Goal: Transaction & Acquisition: Purchase product/service

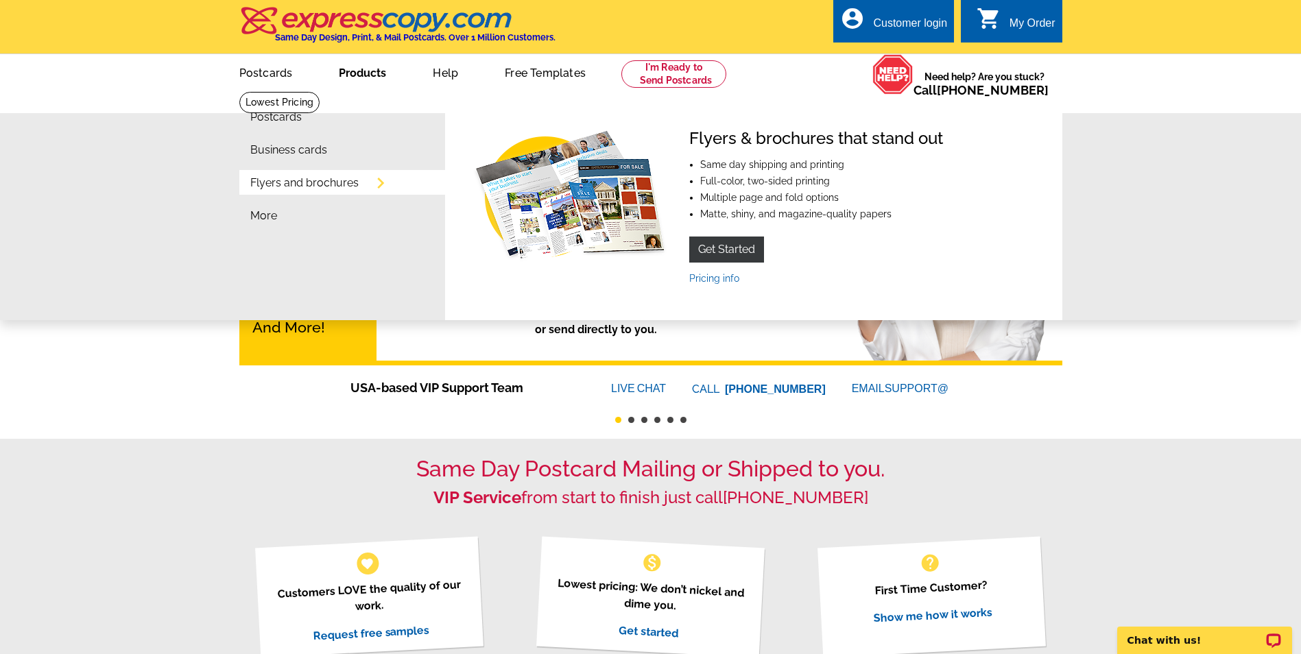
click at [320, 186] on link "Flyers and brochures" at bounding box center [304, 183] width 108 height 11
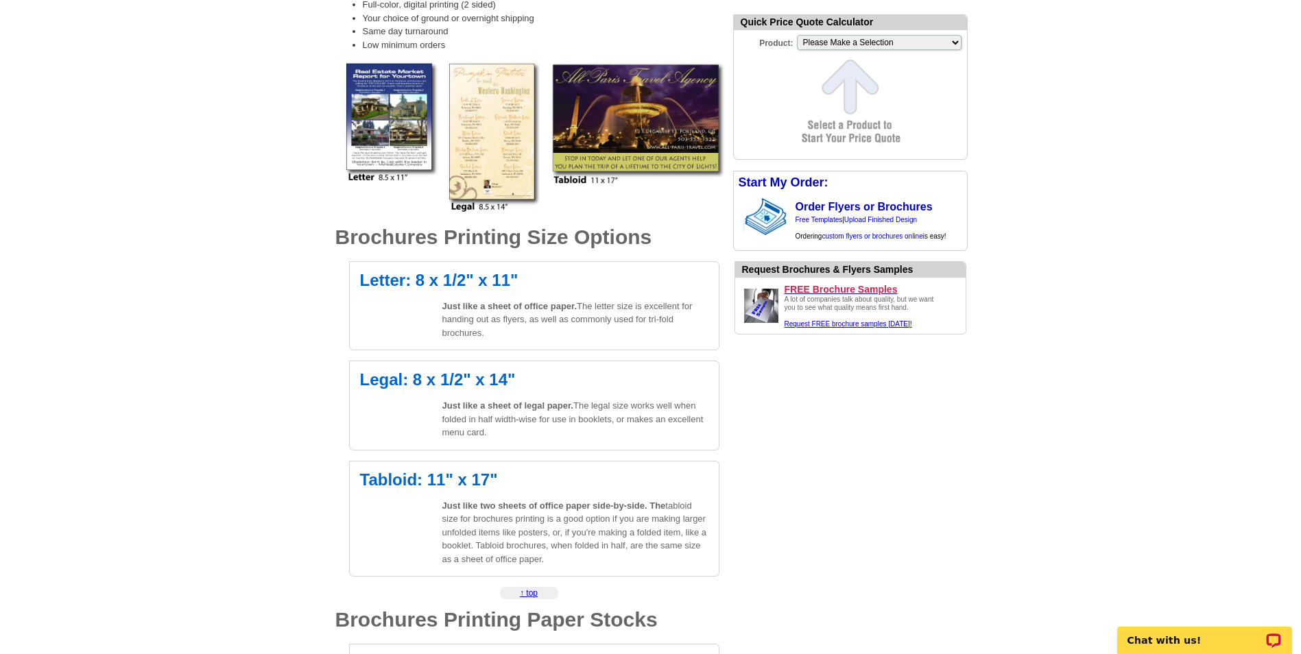
scroll to position [309, 0]
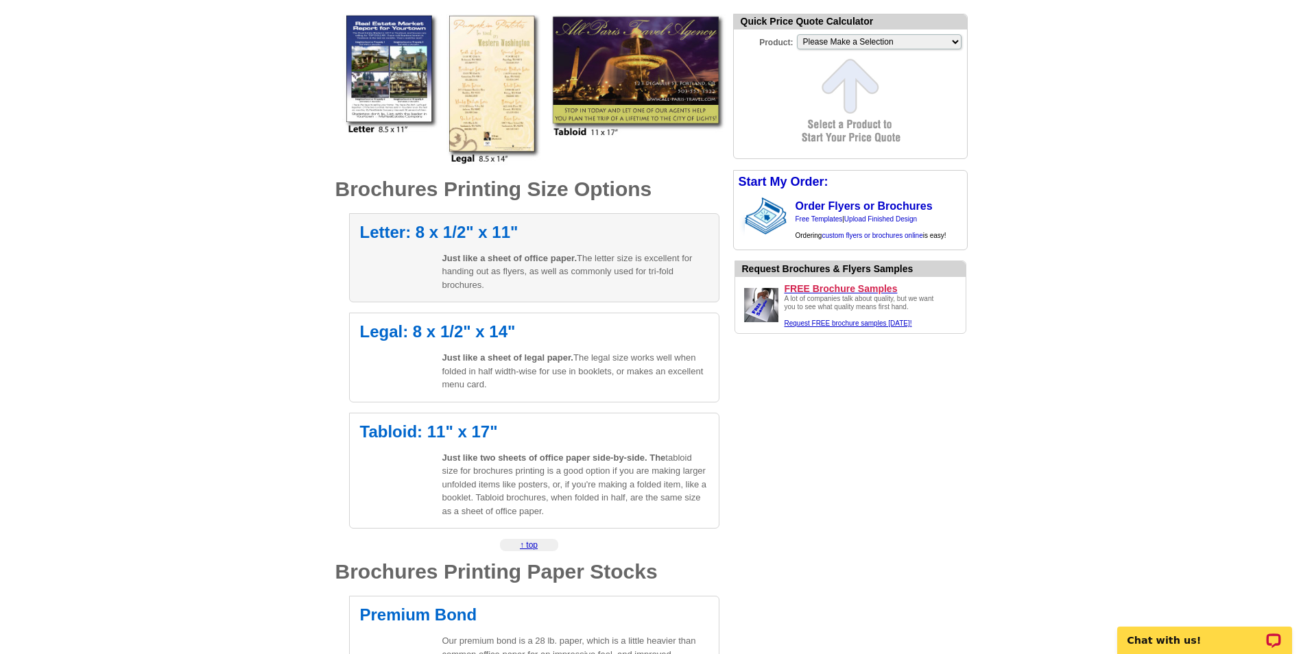
click at [509, 243] on div "Letter: 8 x 1/2" x 11" Just like a sheet of office paper. The letter size is ex…" at bounding box center [534, 258] width 370 height 90
select select "6"
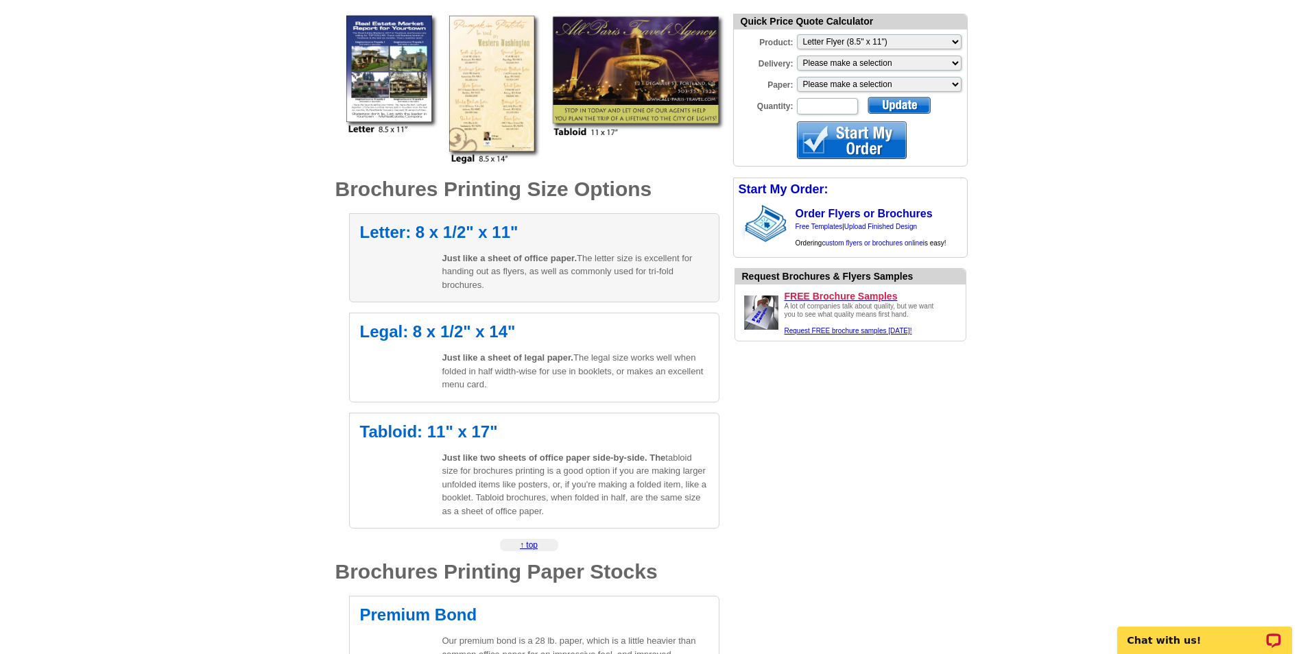
click at [398, 235] on h2 "Letter: 8 x 1/2" x 11"" at bounding box center [534, 232] width 348 height 16
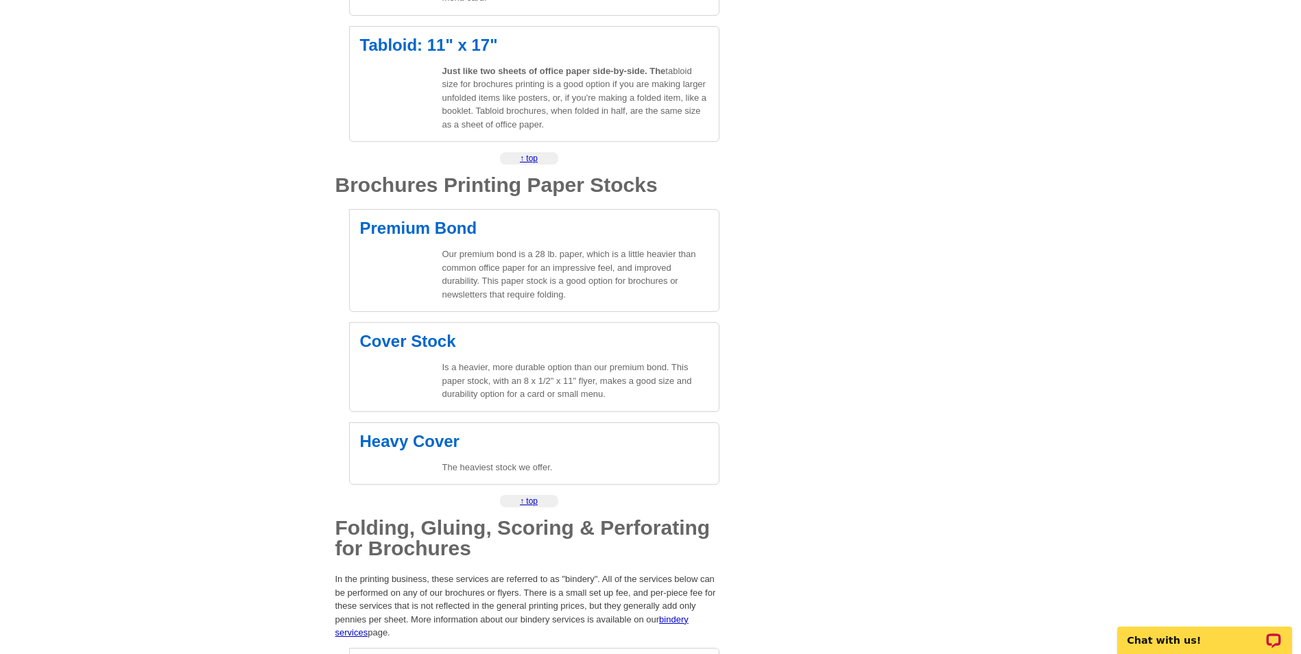
scroll to position [706, 0]
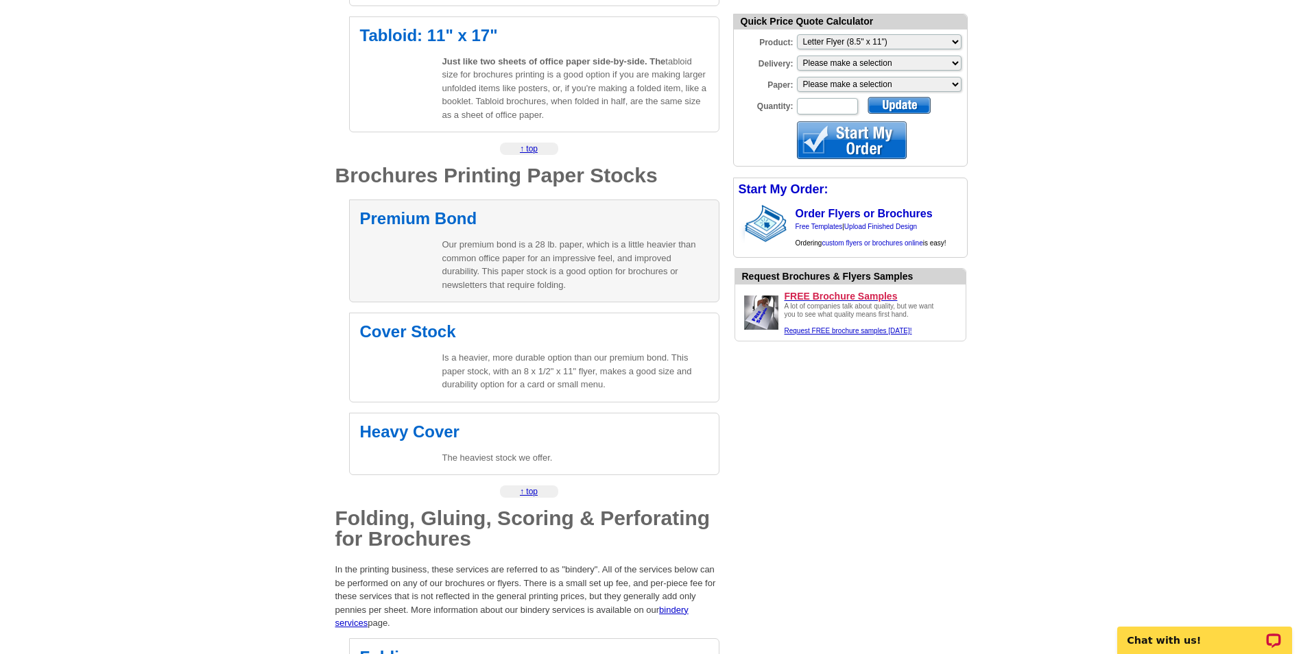
click at [464, 236] on div "Premium Bond Our premium bond is a 28 lb. paper, which is a little heavier than…" at bounding box center [534, 251] width 370 height 103
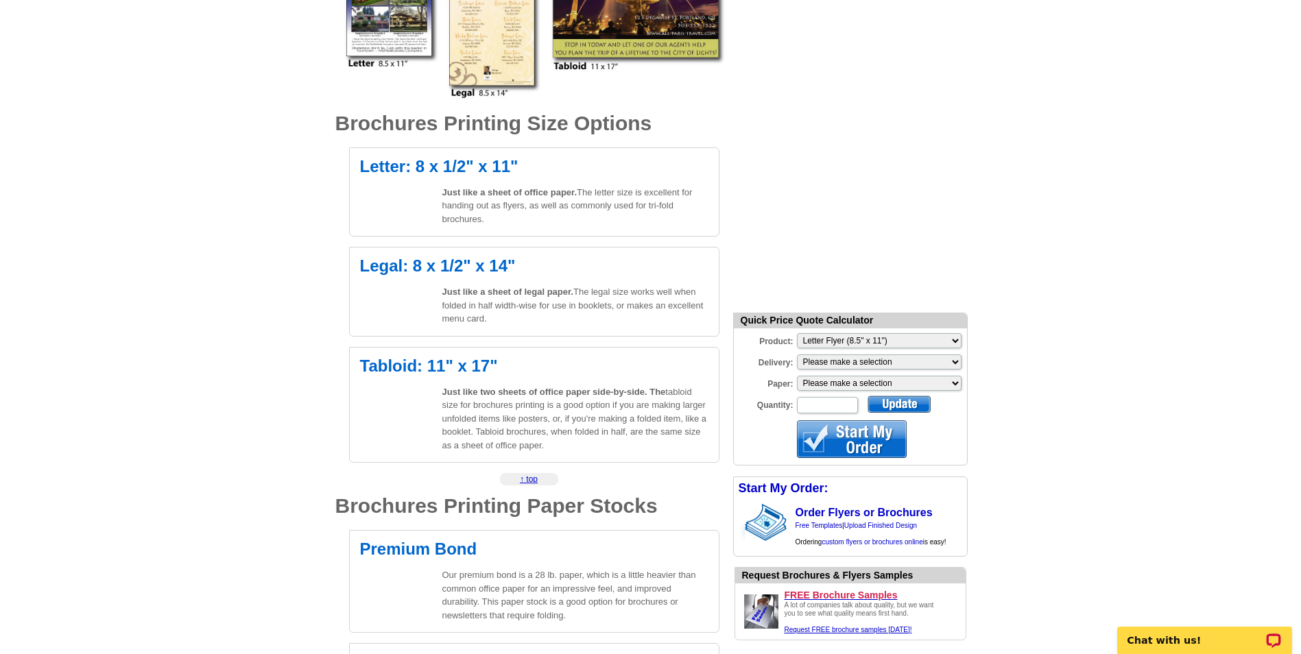
scroll to position [366, 0]
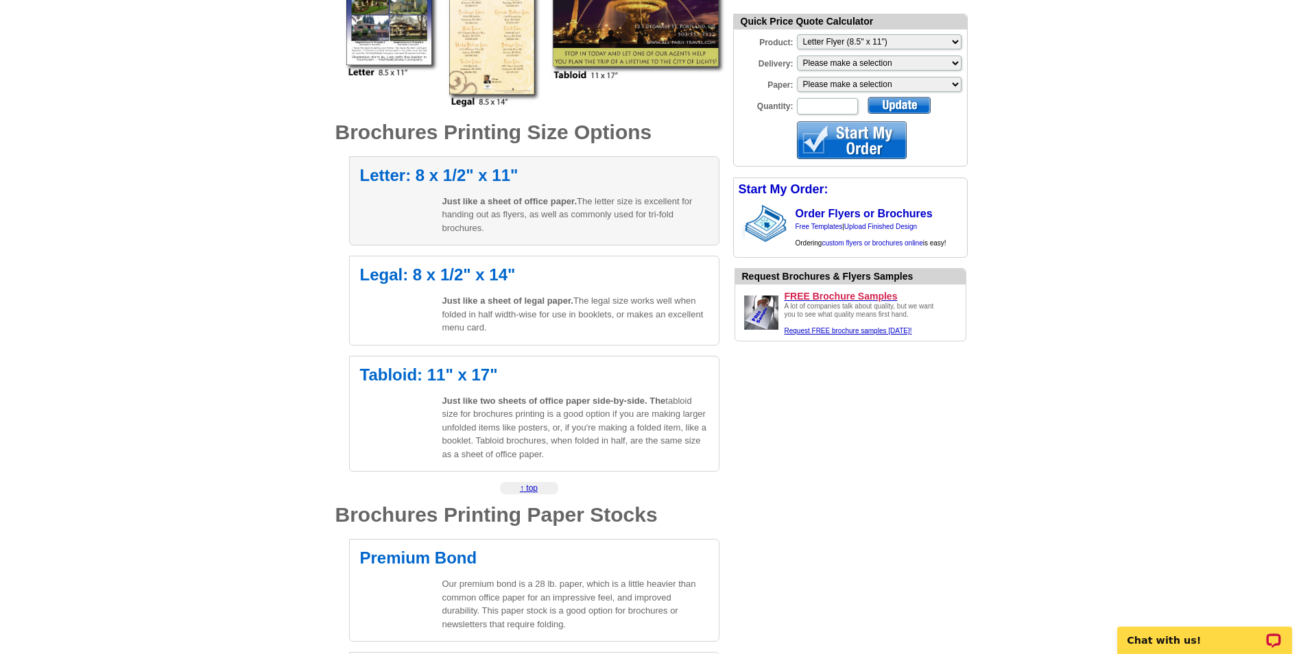
click at [570, 195] on p "Just like a sheet of office paper. The letter size is excellent for handing out…" at bounding box center [575, 215] width 266 height 40
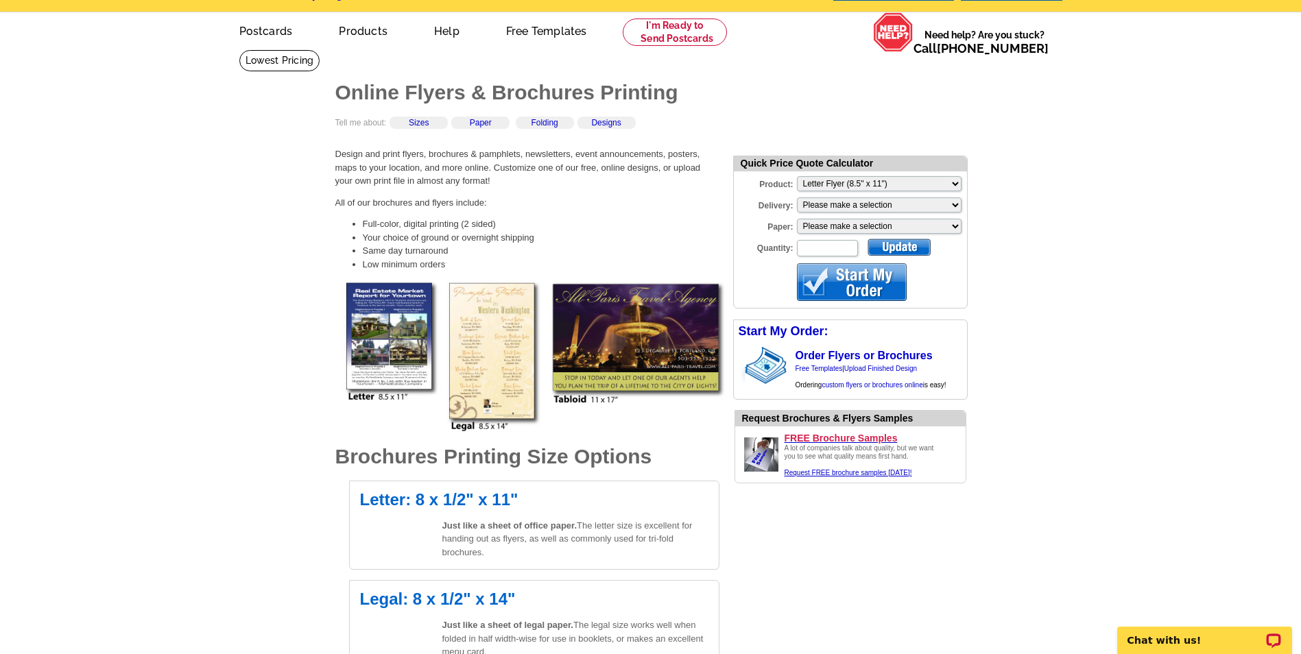
scroll to position [0, 0]
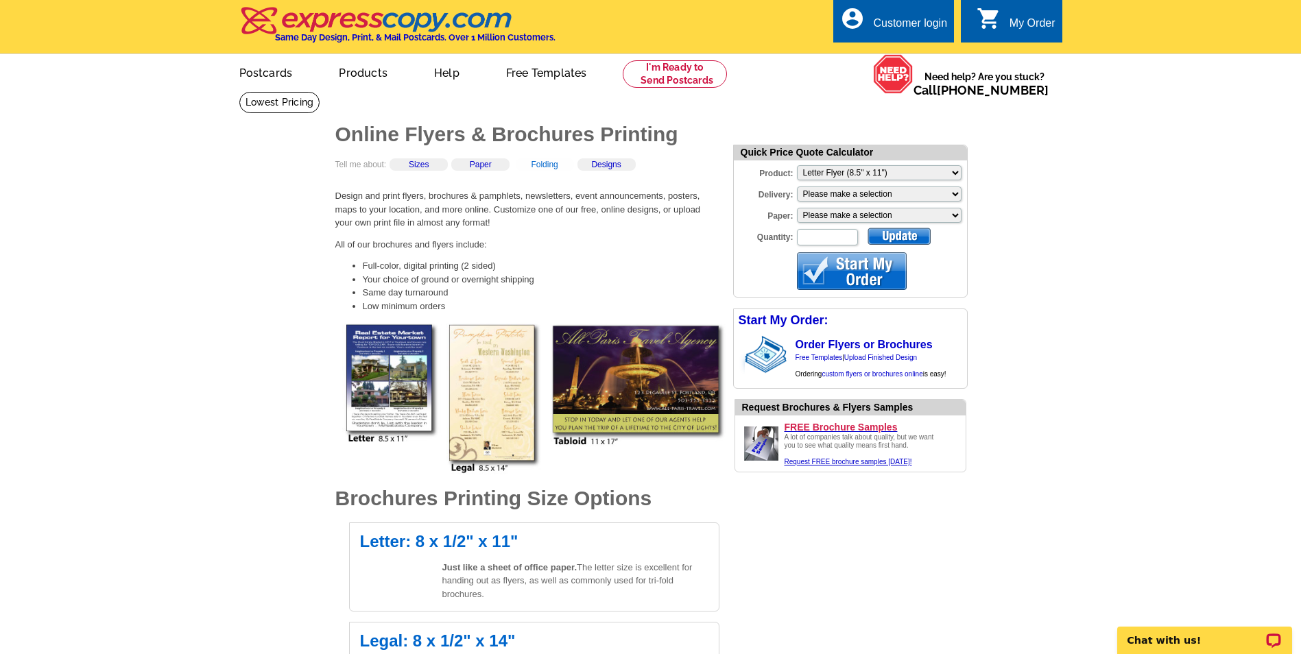
click at [549, 168] on link "Folding" at bounding box center [544, 165] width 27 height 10
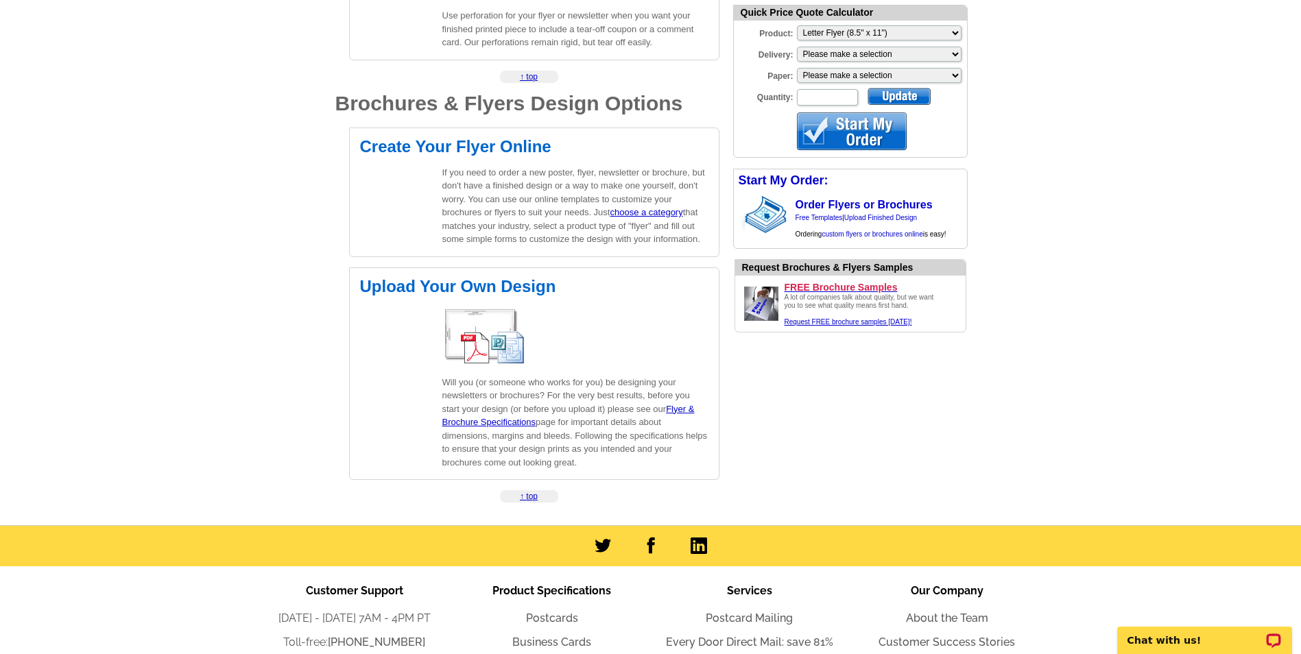
scroll to position [1911, 0]
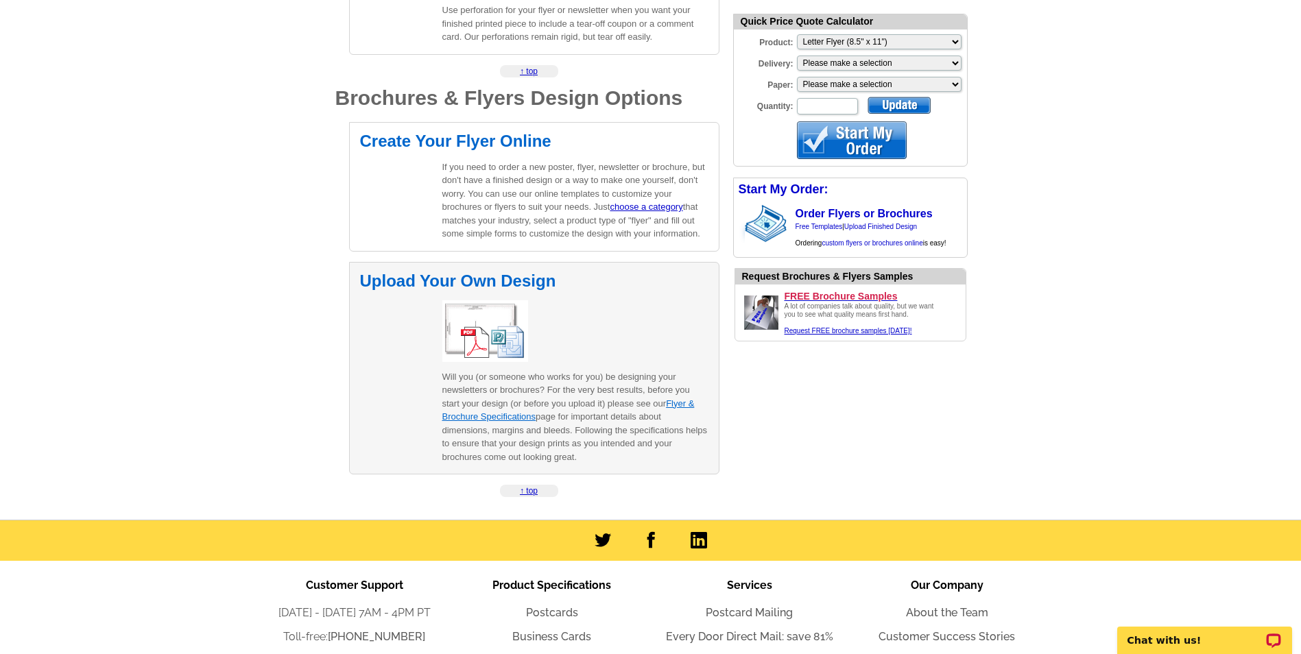
click at [486, 416] on link "Flyer & Brochure Specifications" at bounding box center [568, 410] width 252 height 24
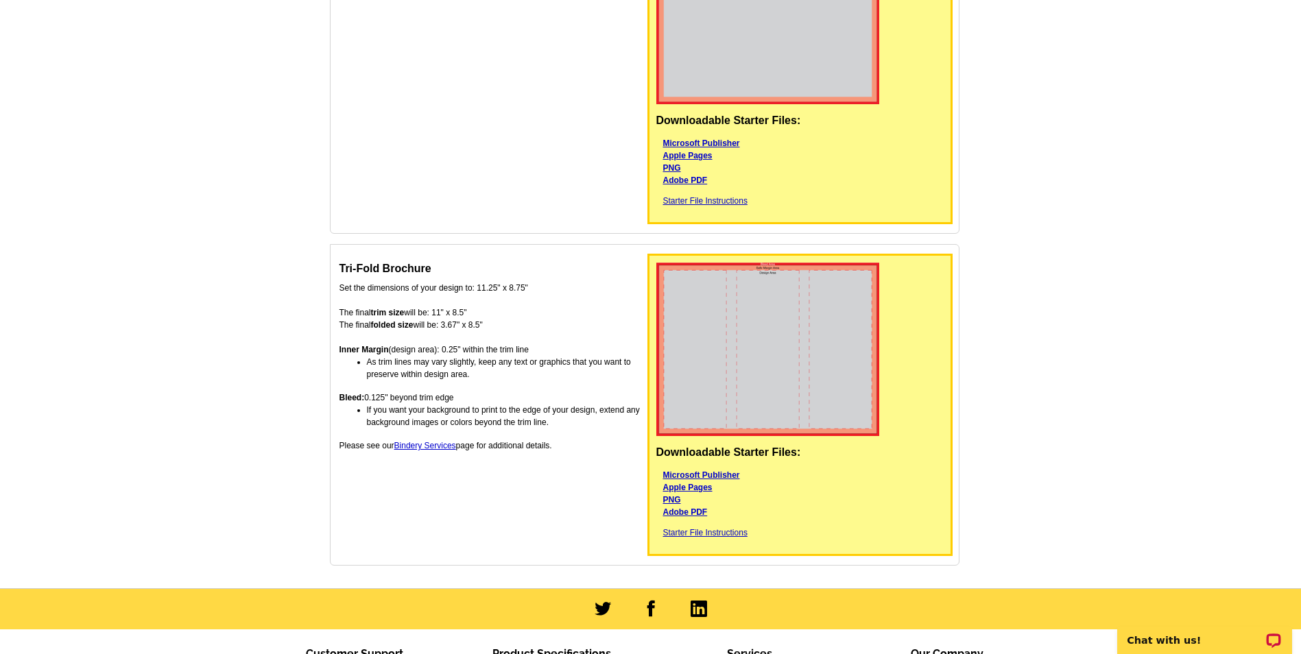
scroll to position [1085, 0]
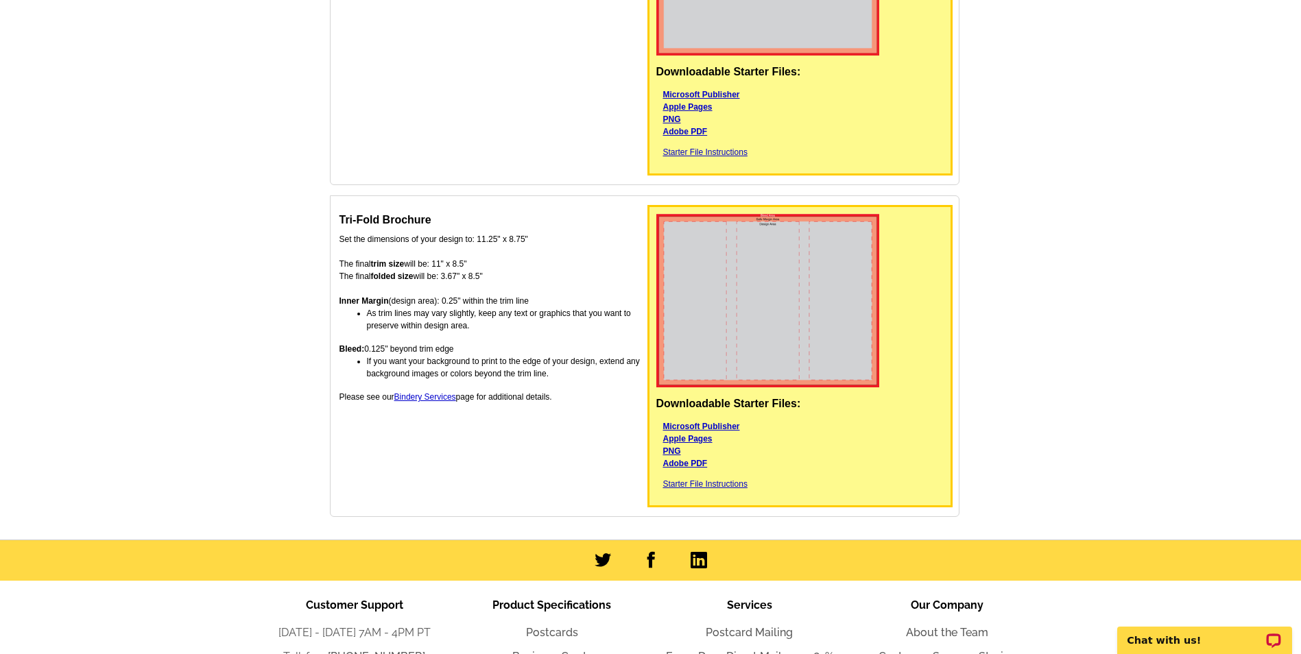
click at [684, 350] on img at bounding box center [767, 301] width 223 height 174
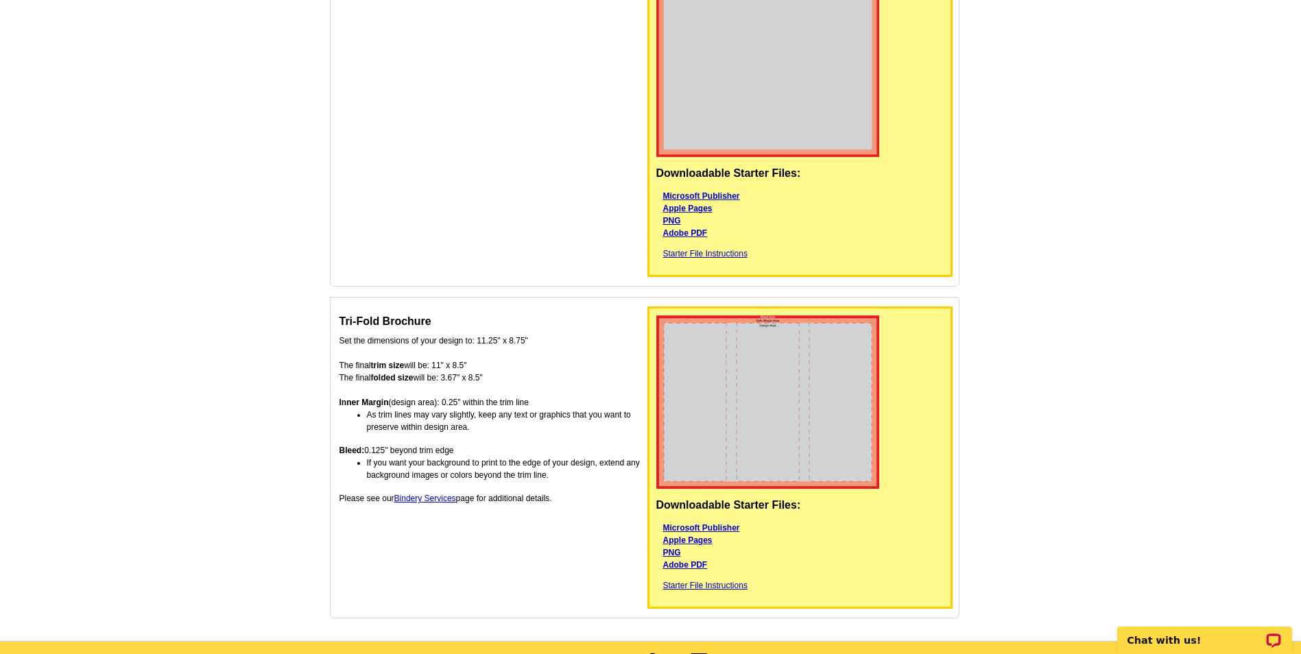
scroll to position [981, 0]
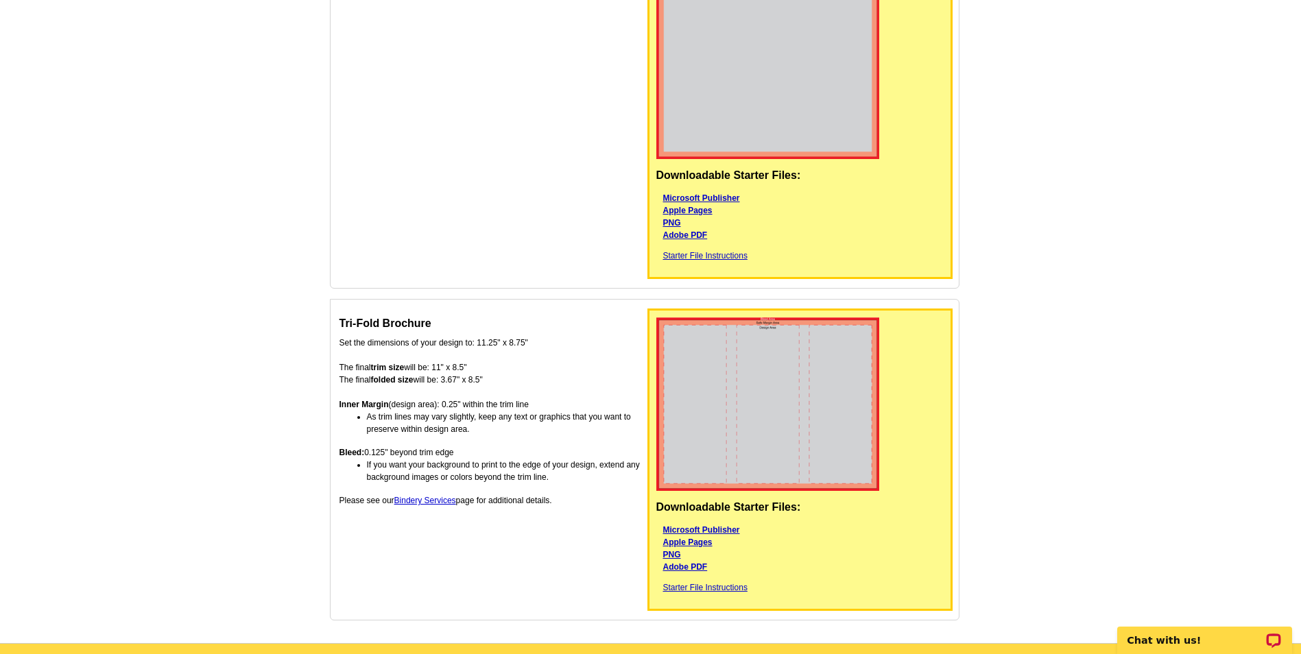
click at [739, 366] on img at bounding box center [767, 405] width 223 height 174
click at [735, 350] on img at bounding box center [767, 405] width 223 height 174
click at [671, 556] on link "PNG" at bounding box center [672, 555] width 18 height 10
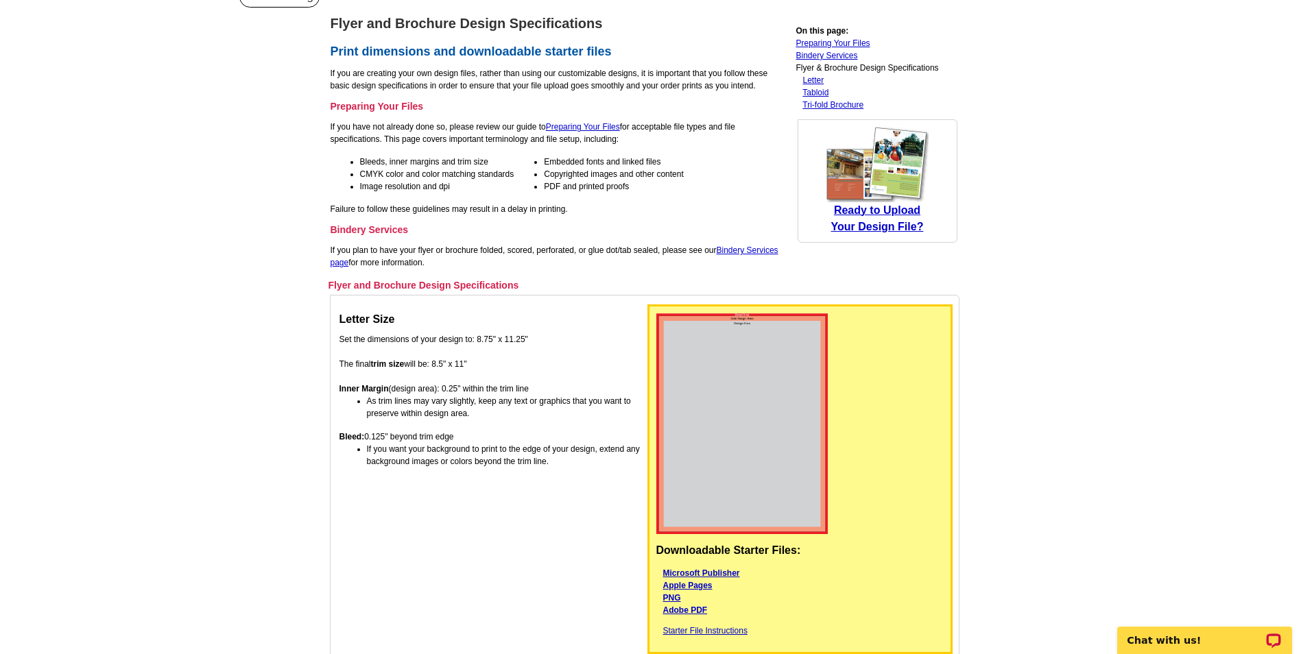
scroll to position [0, 0]
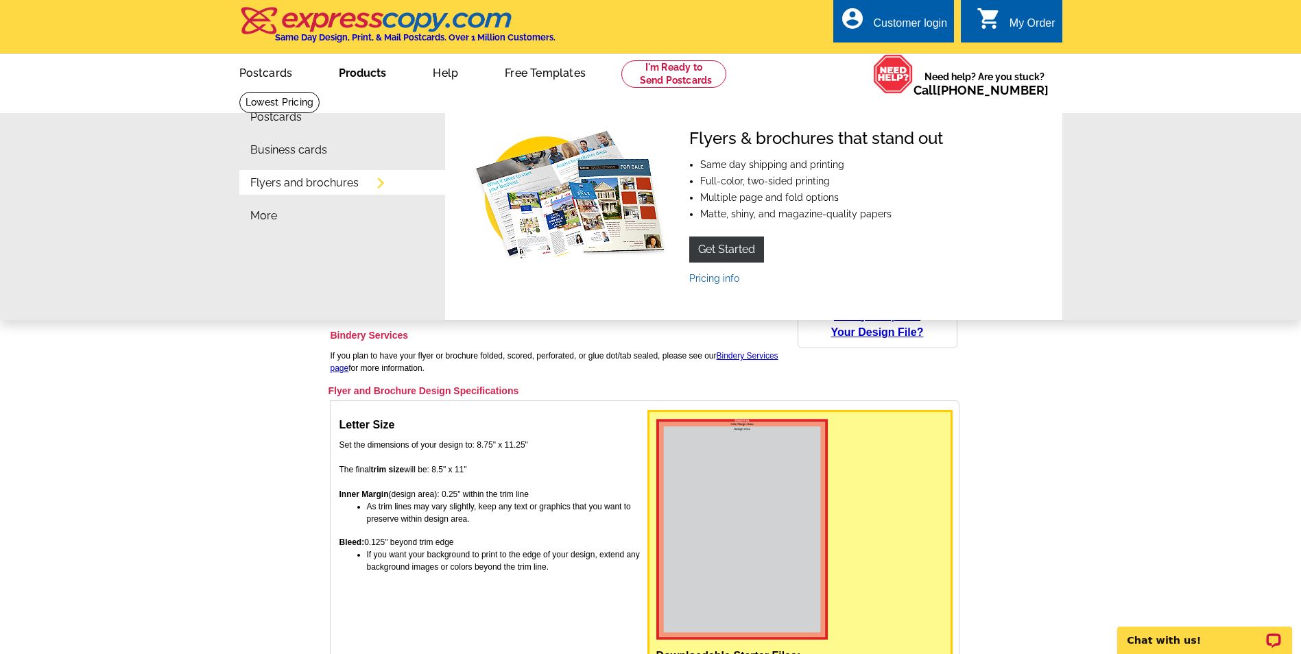
click at [370, 72] on link "Products" at bounding box center [362, 72] width 91 height 32
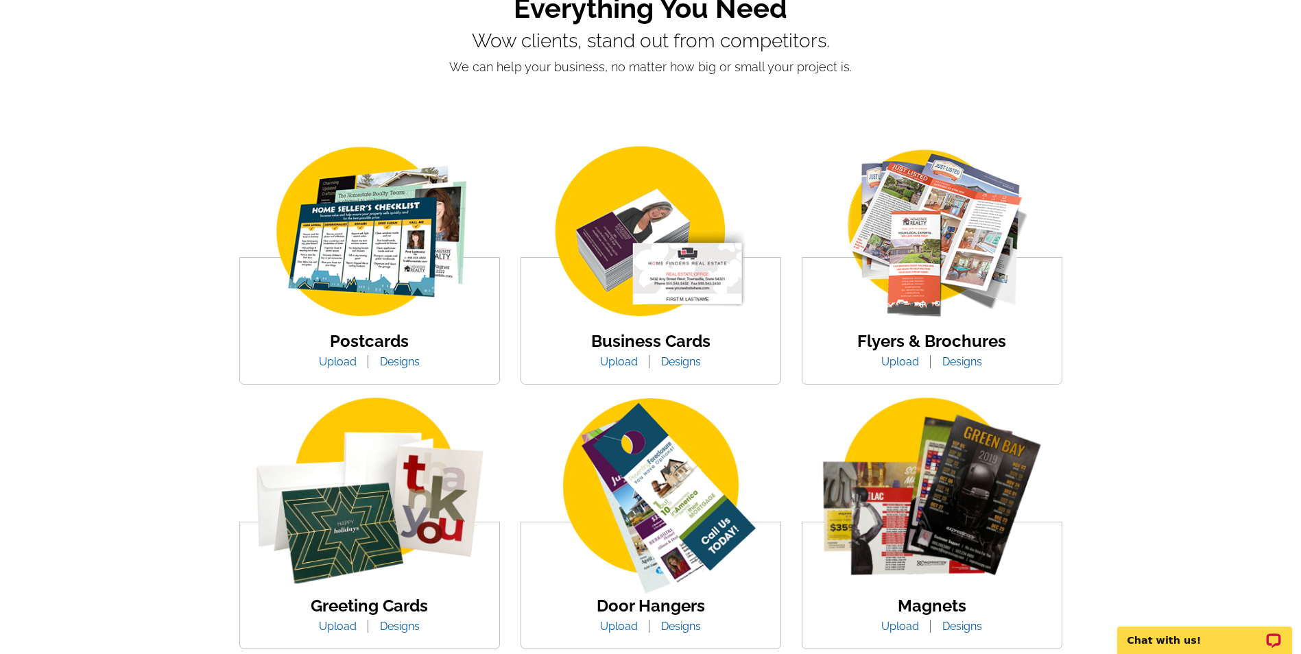
scroll to position [130, 0]
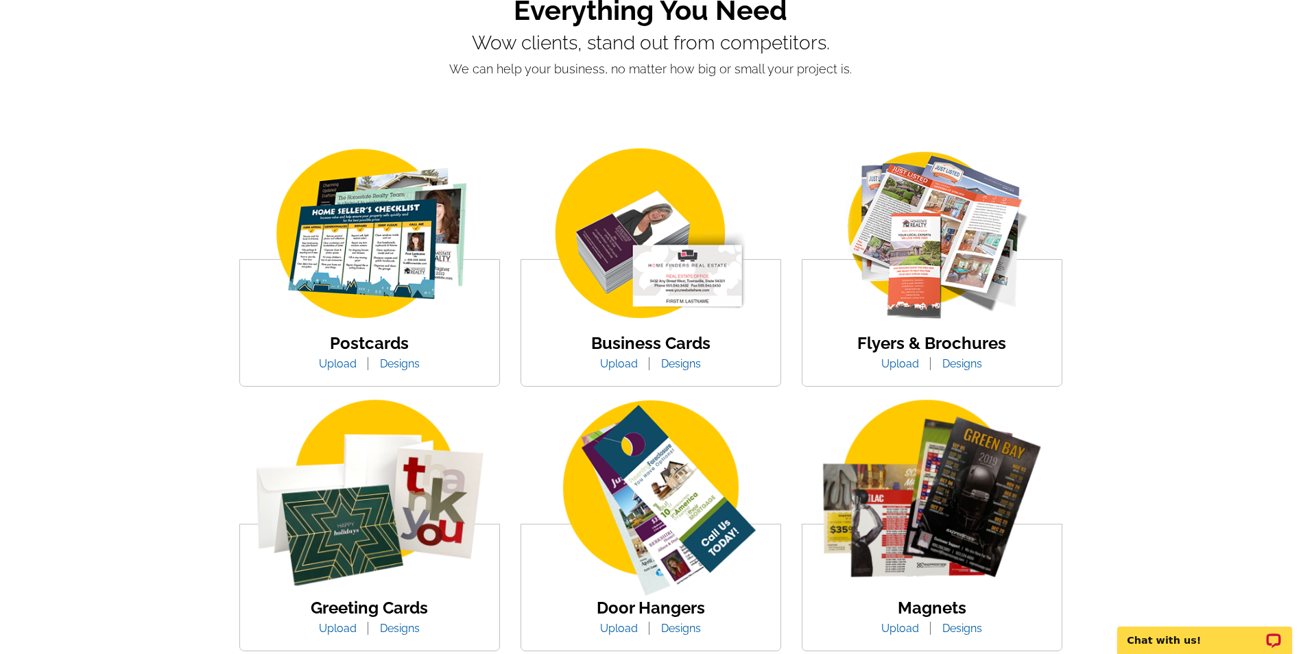
click at [342, 277] on img at bounding box center [369, 235] width 233 height 180
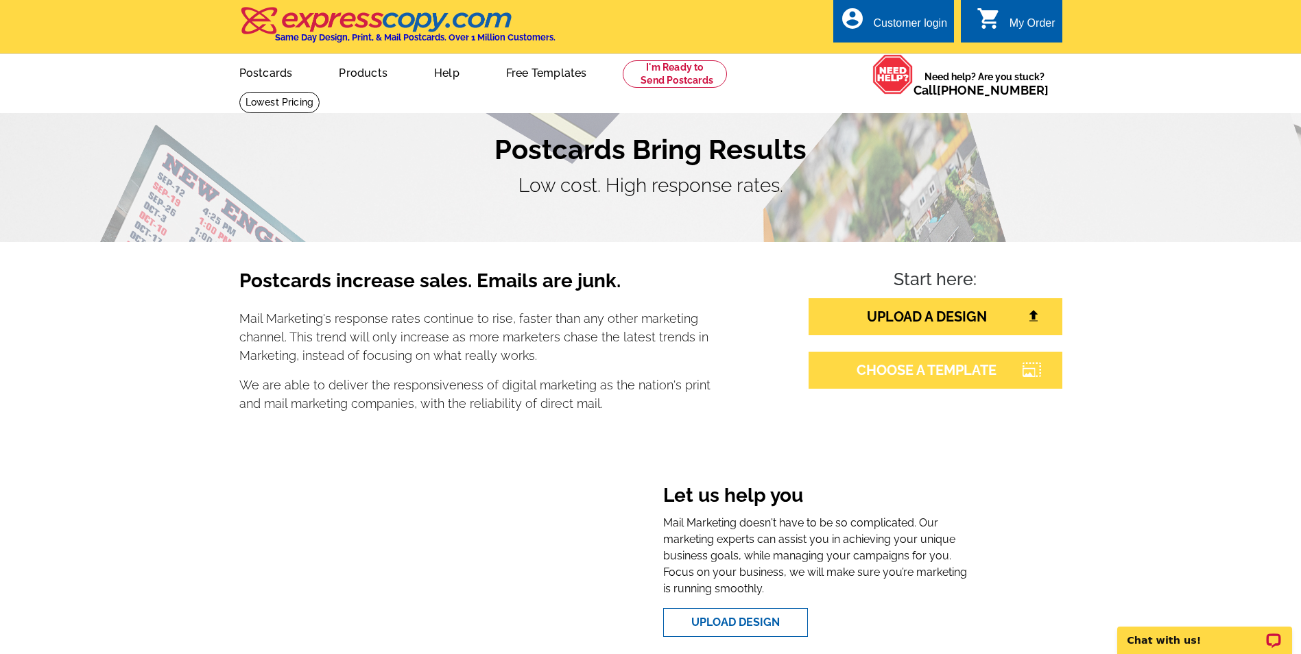
click at [1014, 368] on link "CHOOSE A TEMPLATE" at bounding box center [936, 370] width 254 height 37
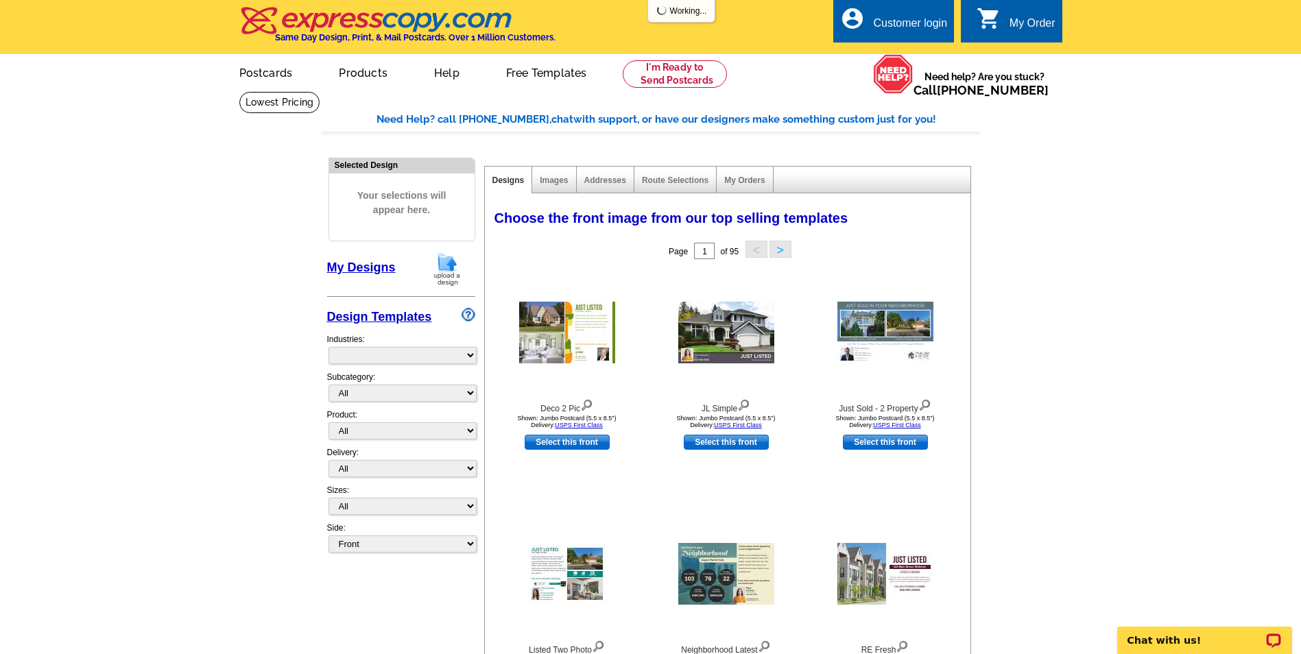
select select "785"
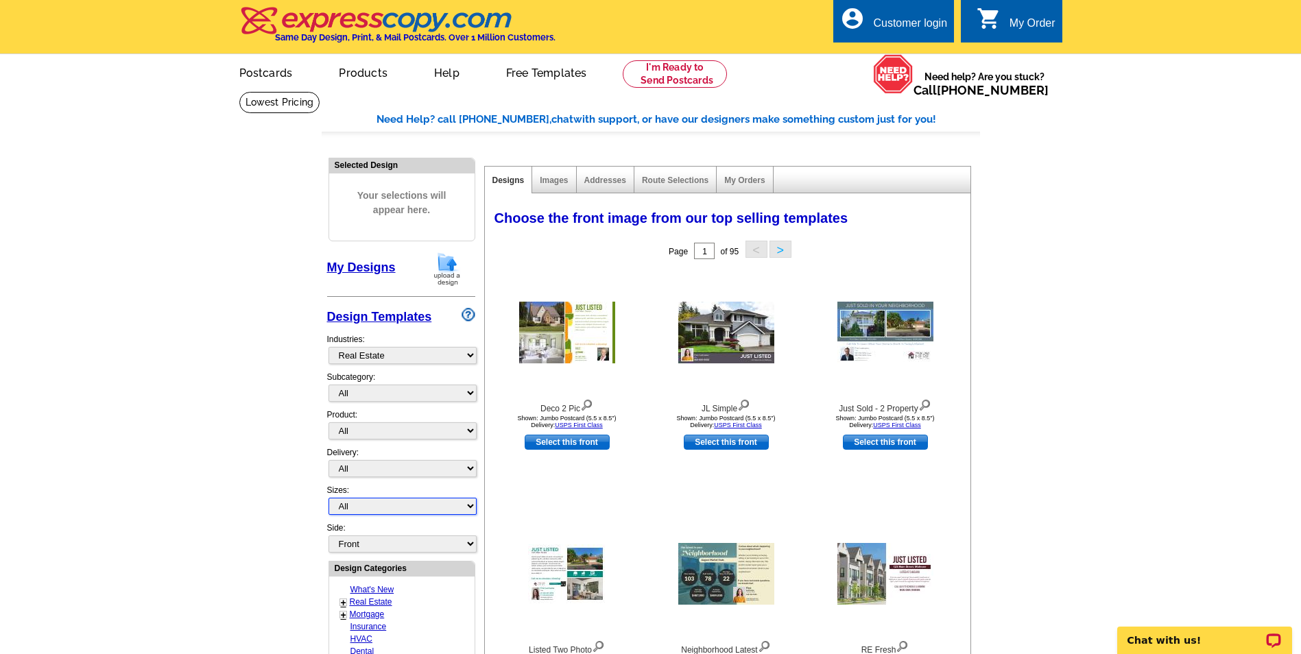
click at [471, 505] on select "All Jumbo Postcard (5.5" x 8.5") Regular Postcard (4.25" x 5.6") Panoramic Post…" at bounding box center [403, 506] width 148 height 17
select select "2"
click at [329, 499] on select "All Jumbo Postcard (5.5" x 8.5") Regular Postcard (4.25" x 5.6") Panoramic Post…" at bounding box center [403, 506] width 148 height 17
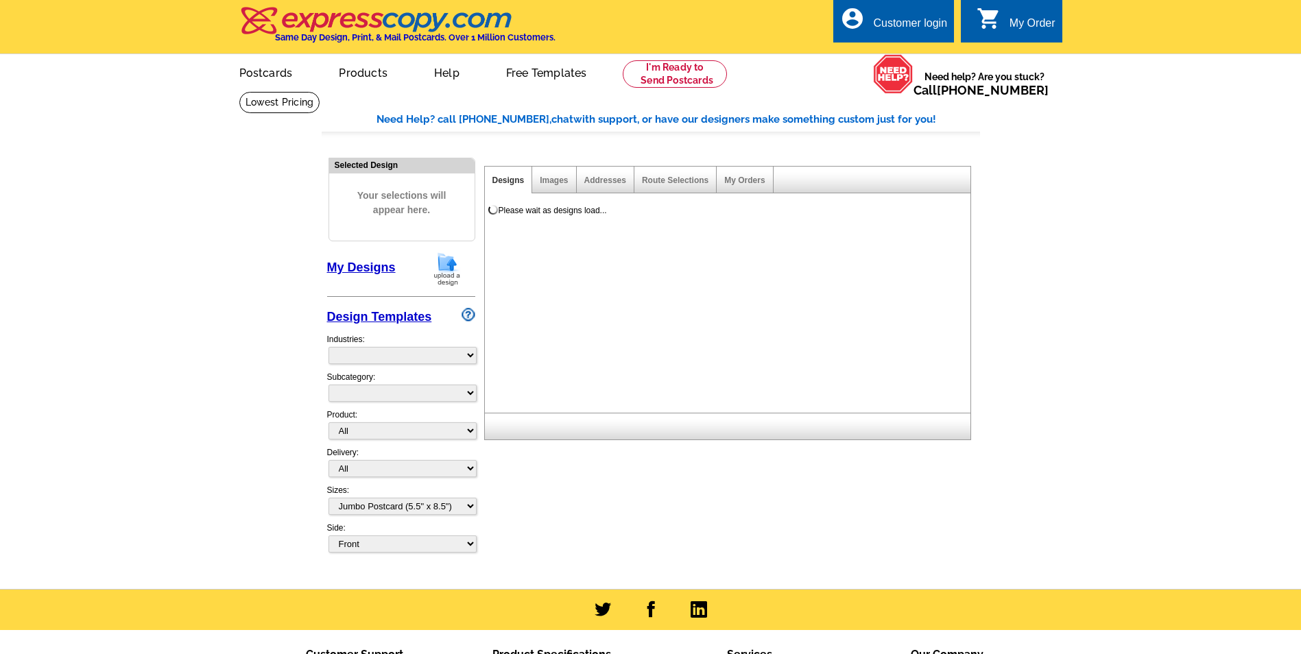
select select
select select "2"
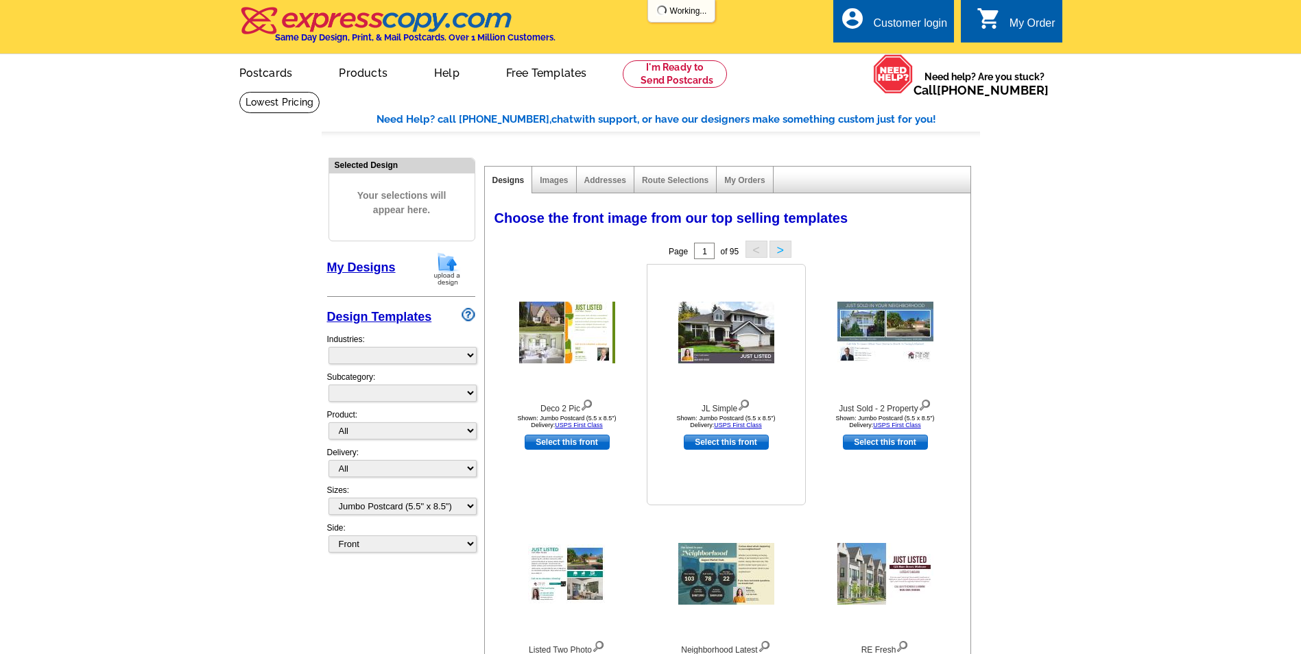
select select "785"
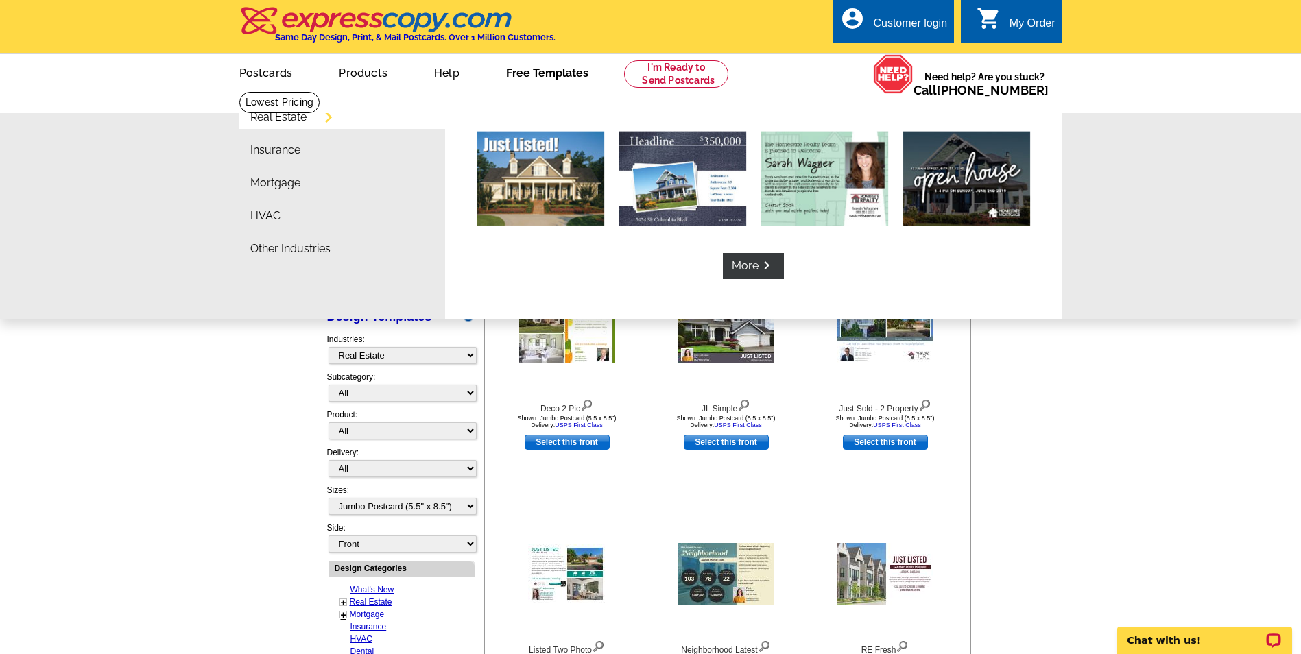
click at [551, 75] on link "Free Templates" at bounding box center [547, 72] width 126 height 32
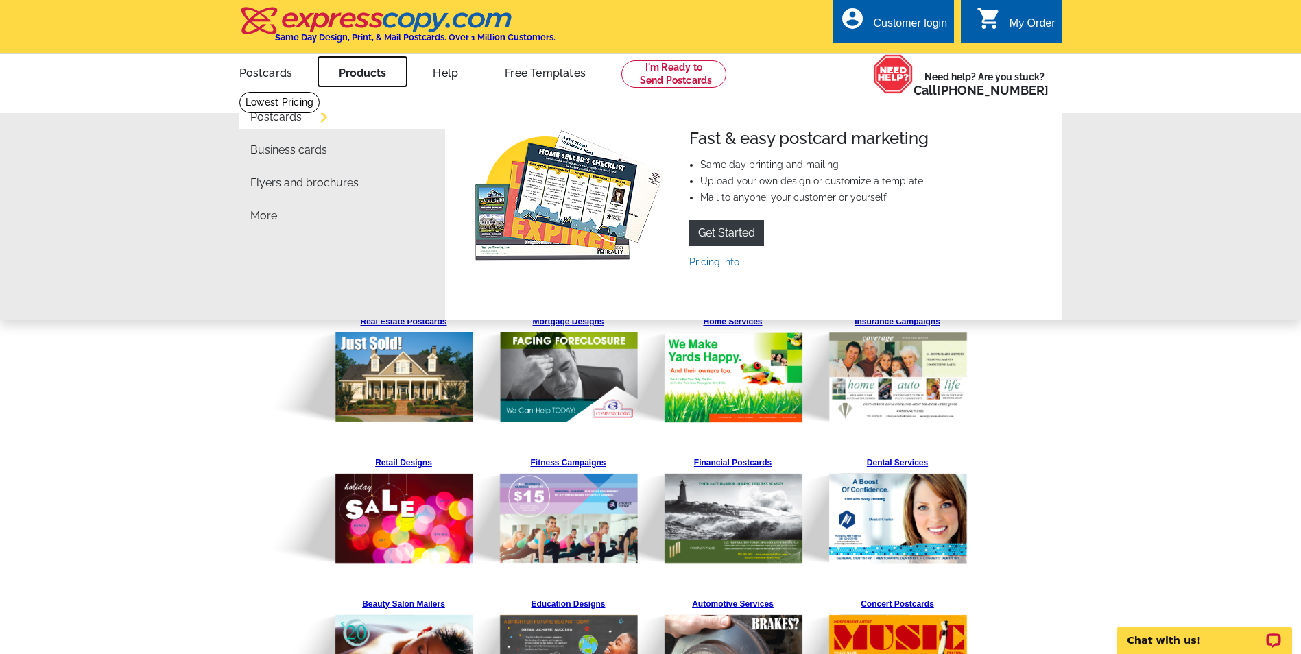
click at [359, 71] on link "Products" at bounding box center [362, 72] width 91 height 32
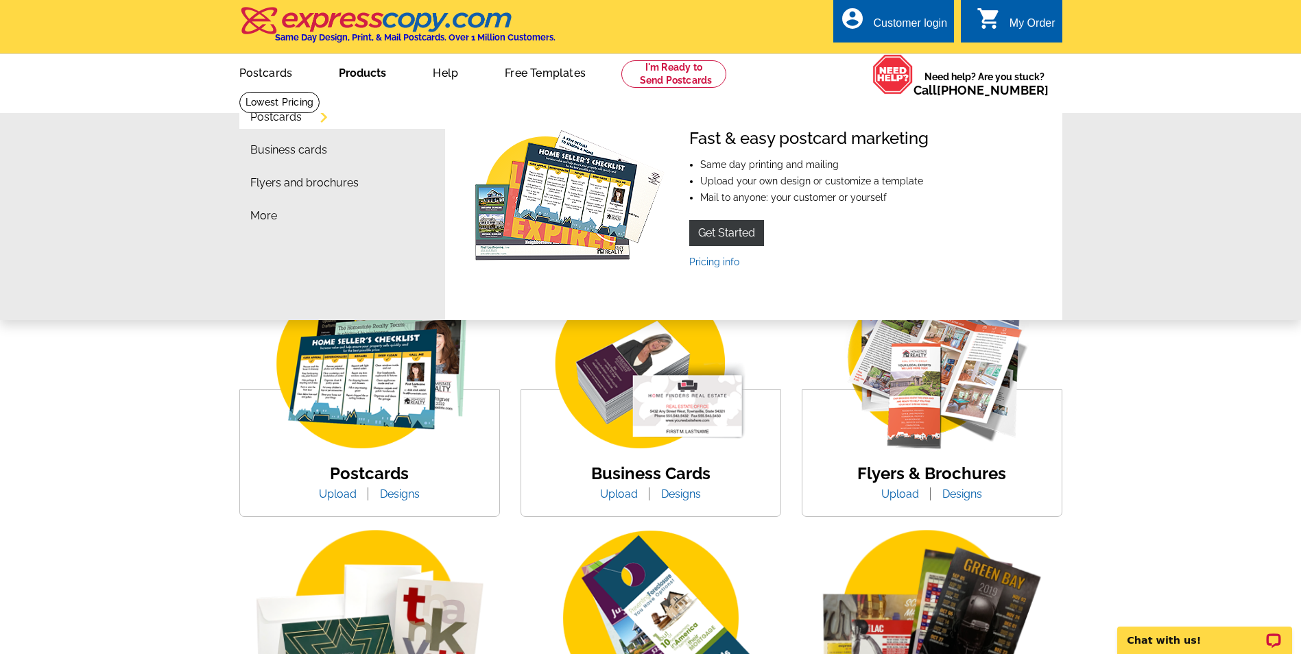
click at [288, 123] on link "Postcards" at bounding box center [275, 117] width 51 height 11
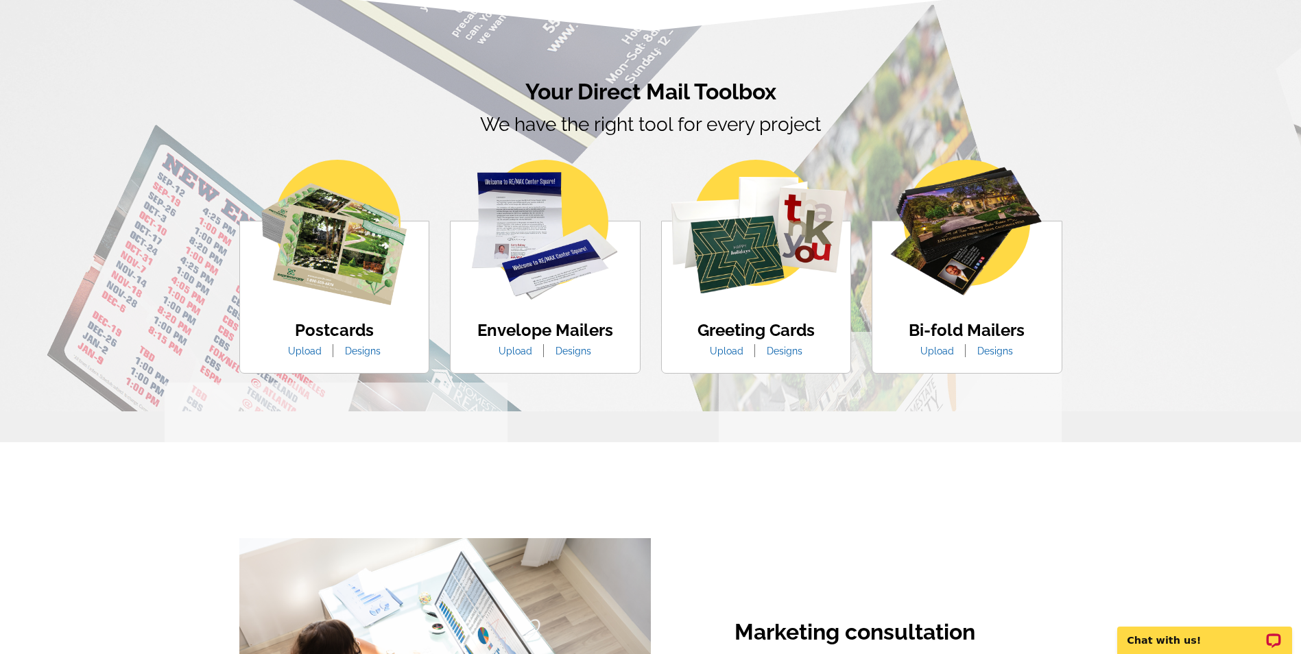
scroll to position [765, 0]
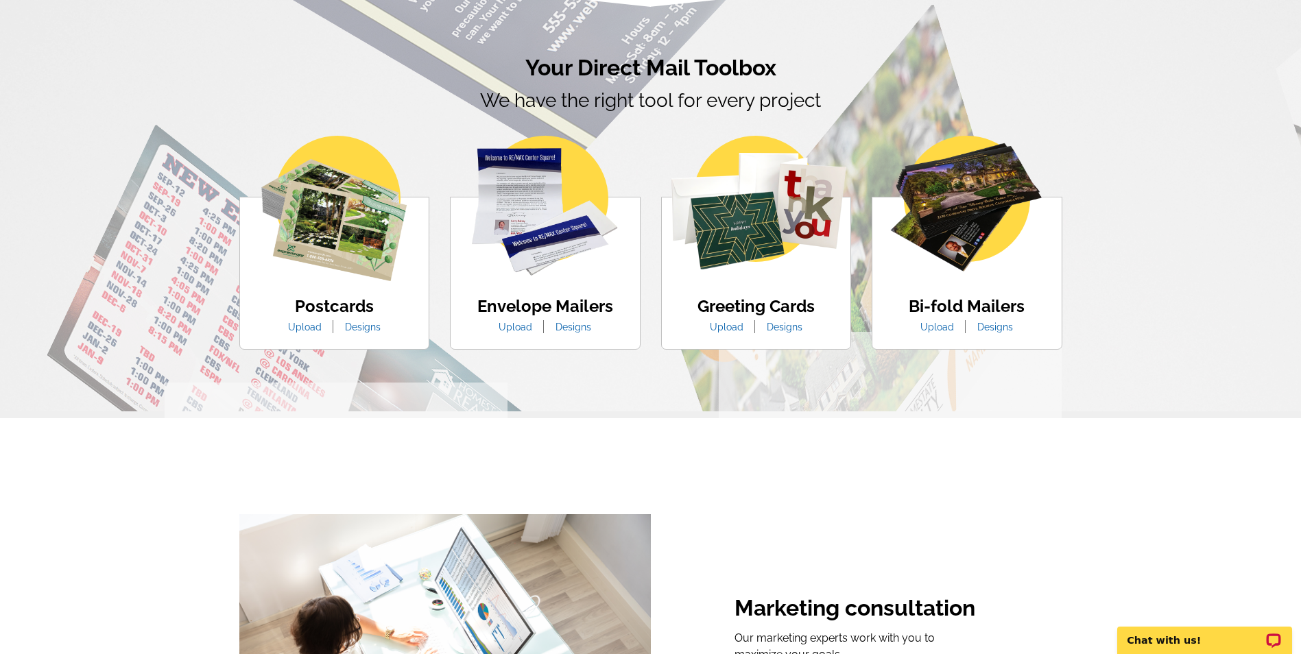
click at [329, 253] on img at bounding box center [333, 208] width 145 height 145
click at [356, 328] on link "Designs" at bounding box center [363, 327] width 56 height 11
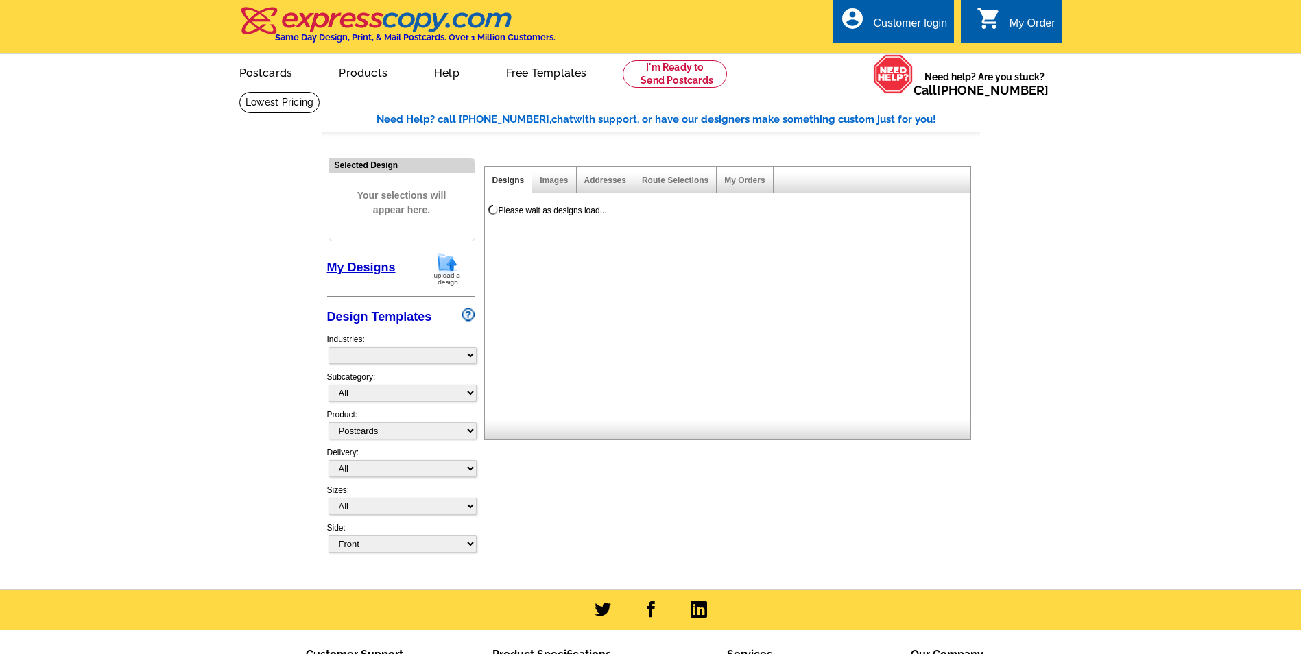
select select "1"
select select "971"
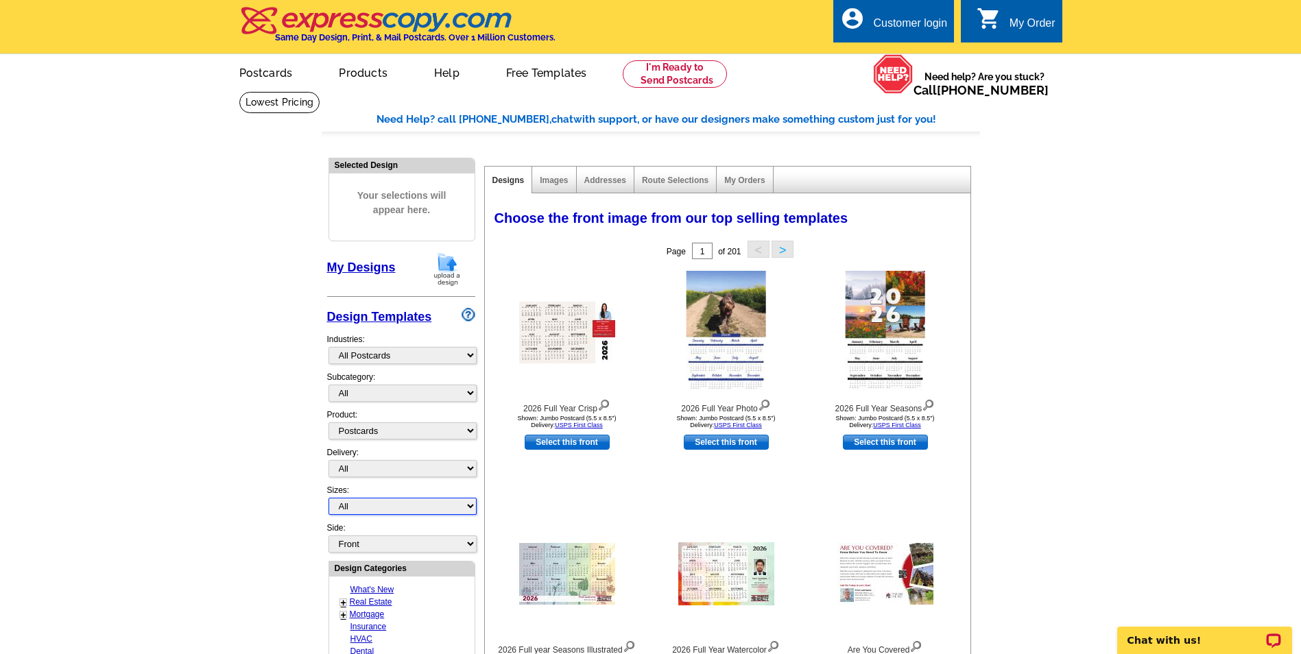
click at [467, 506] on select "All Jumbo Postcard (5.5" x 8.5") Regular Postcard (4.25" x 5.6") Panoramic Post…" at bounding box center [403, 506] width 148 height 17
select select "2"
click at [329, 499] on select "All Jumbo Postcard (5.5" x 8.5") Regular Postcard (4.25" x 5.6") Panoramic Post…" at bounding box center [403, 506] width 148 height 17
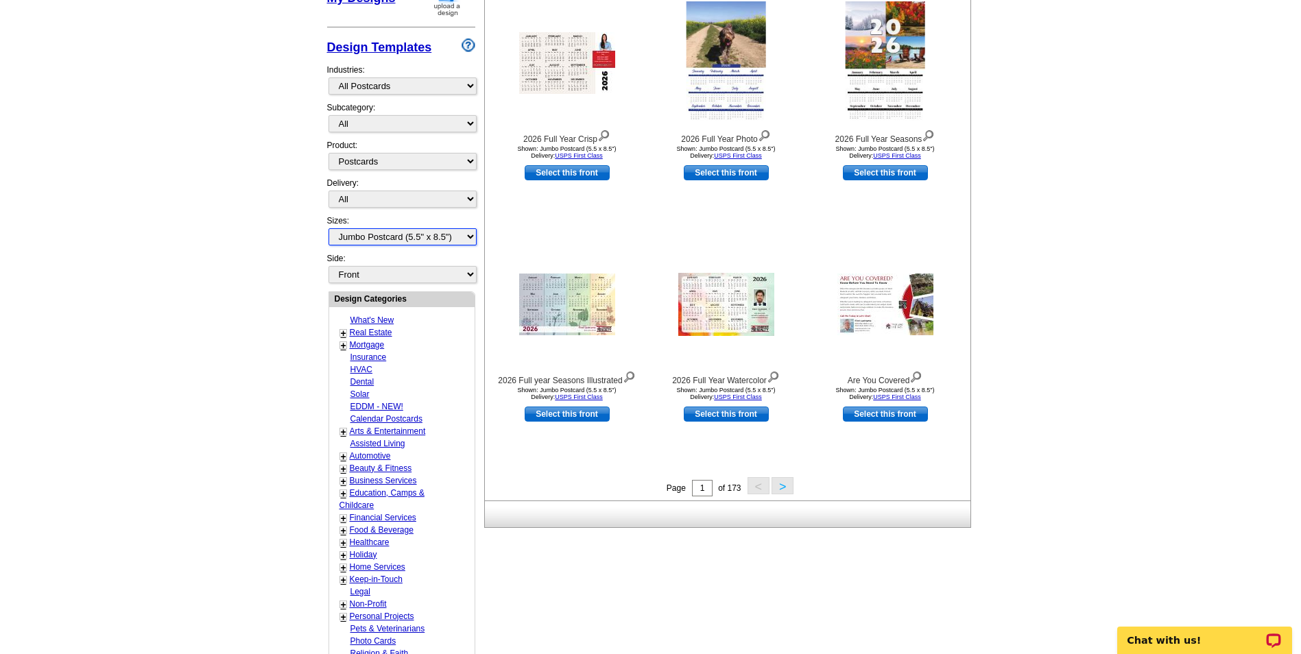
scroll to position [272, 0]
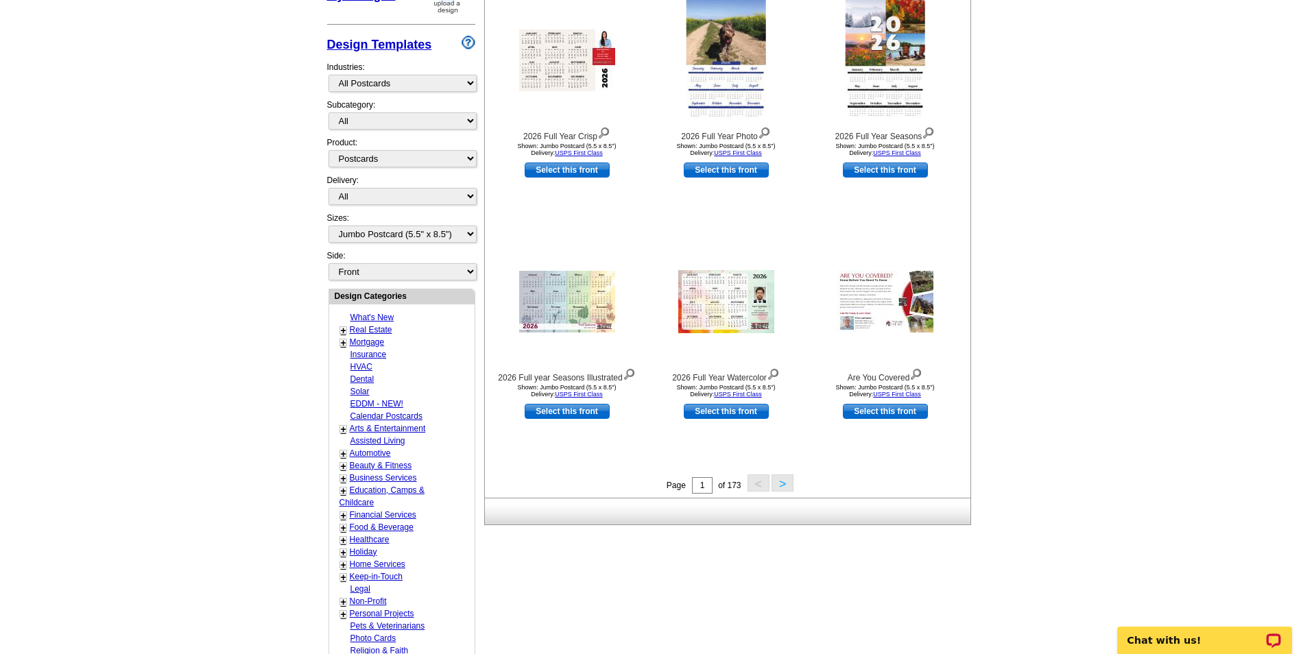
drag, startPoint x: 1285, startPoint y: 382, endPoint x: 1250, endPoint y: 340, distance: 54.1
click at [1262, 349] on main "Need Help? call 800-260-5887, chat with support, or have our designers make som…" at bounding box center [650, 329] width 1301 height 1020
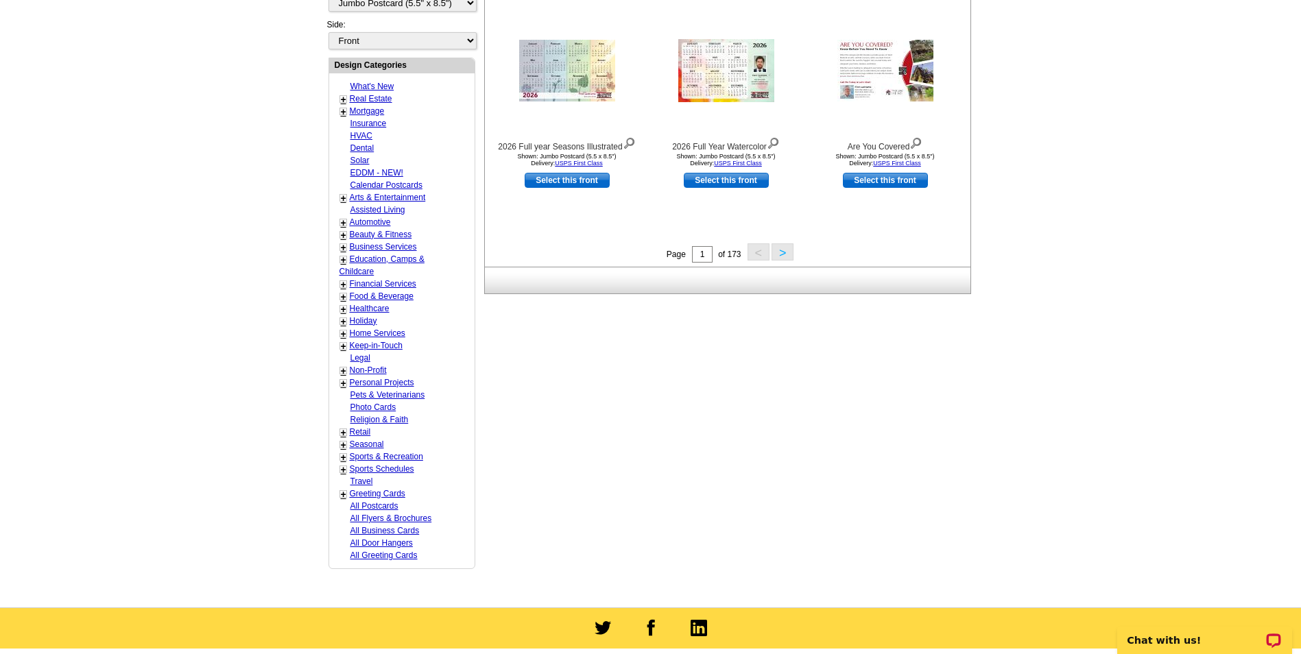
scroll to position [525, 0]
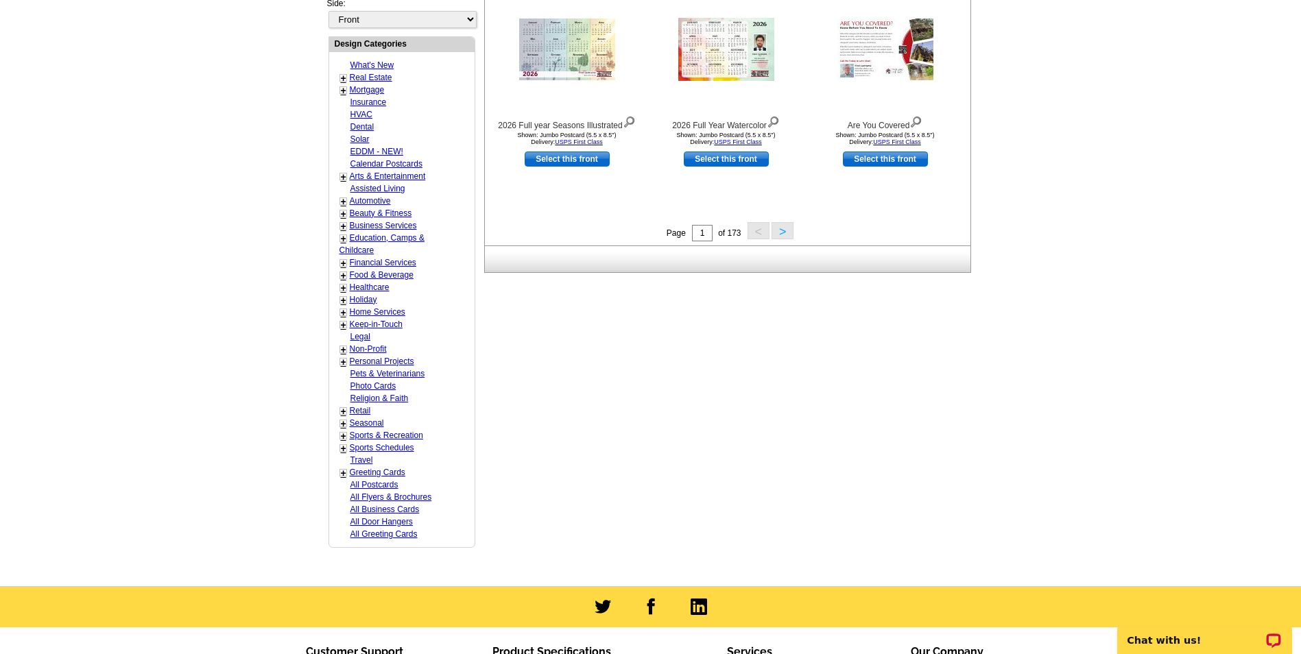
click at [373, 498] on link "All Flyers & Brochures" at bounding box center [391, 497] width 82 height 10
select select "972"
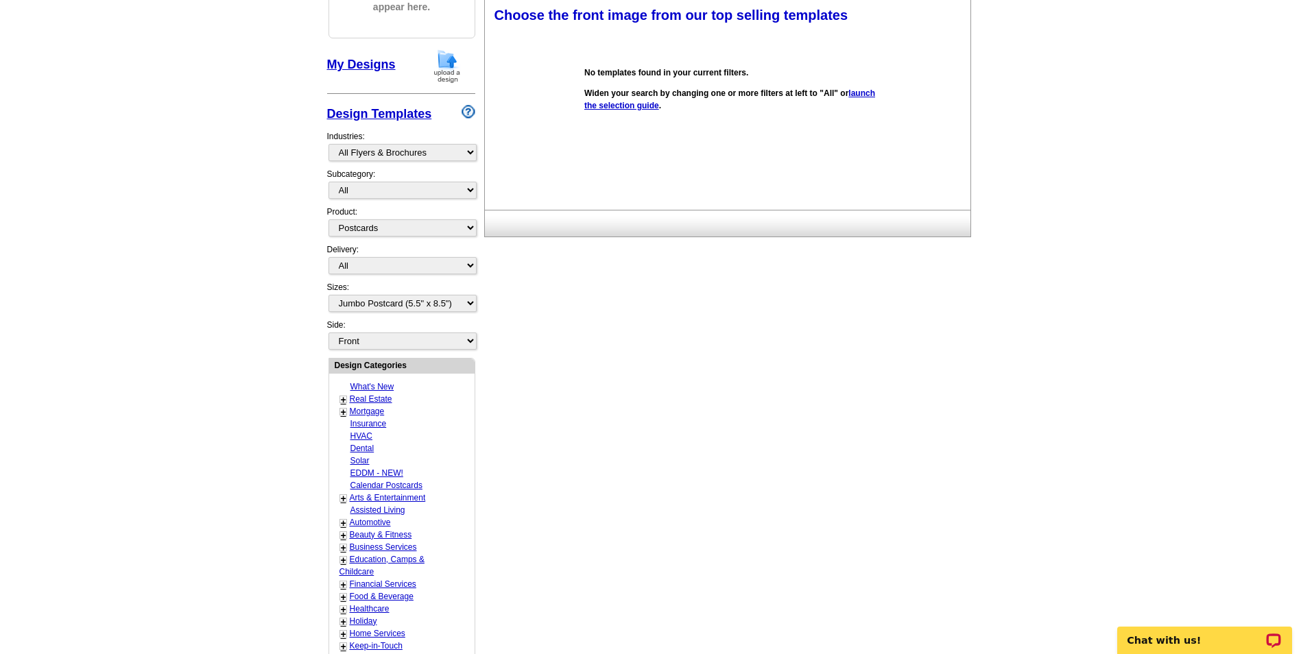
scroll to position [0, 0]
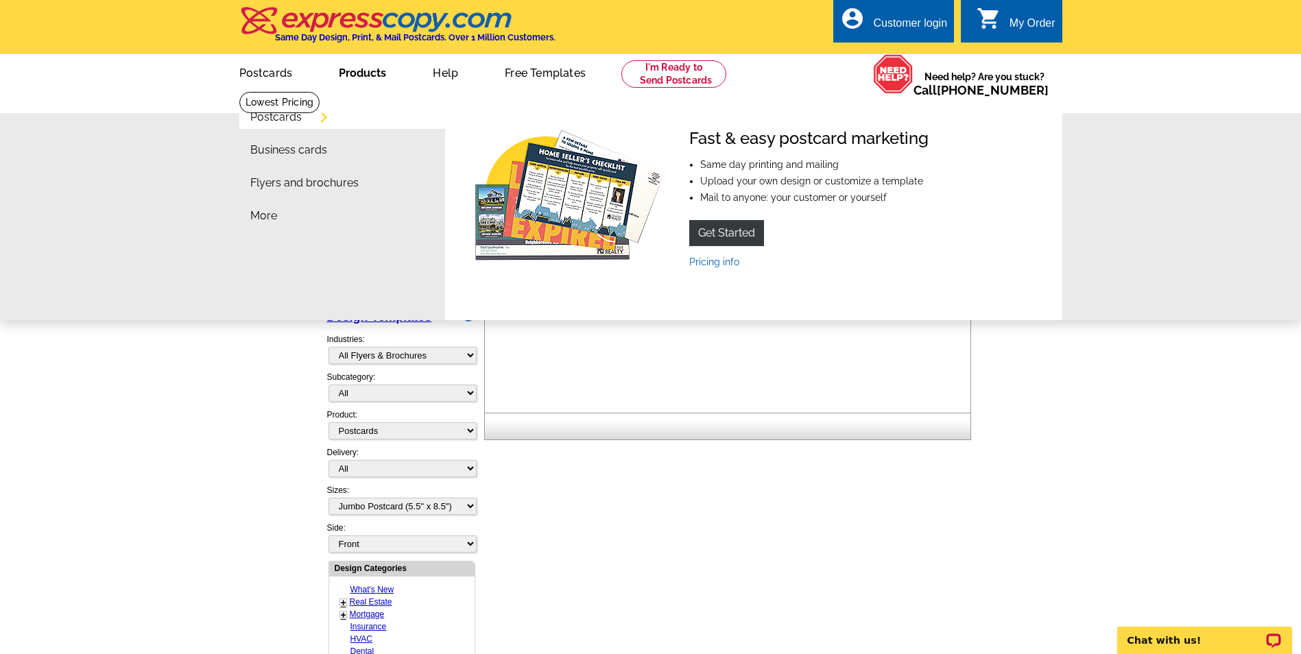
click at [370, 71] on link "Products" at bounding box center [362, 72] width 91 height 32
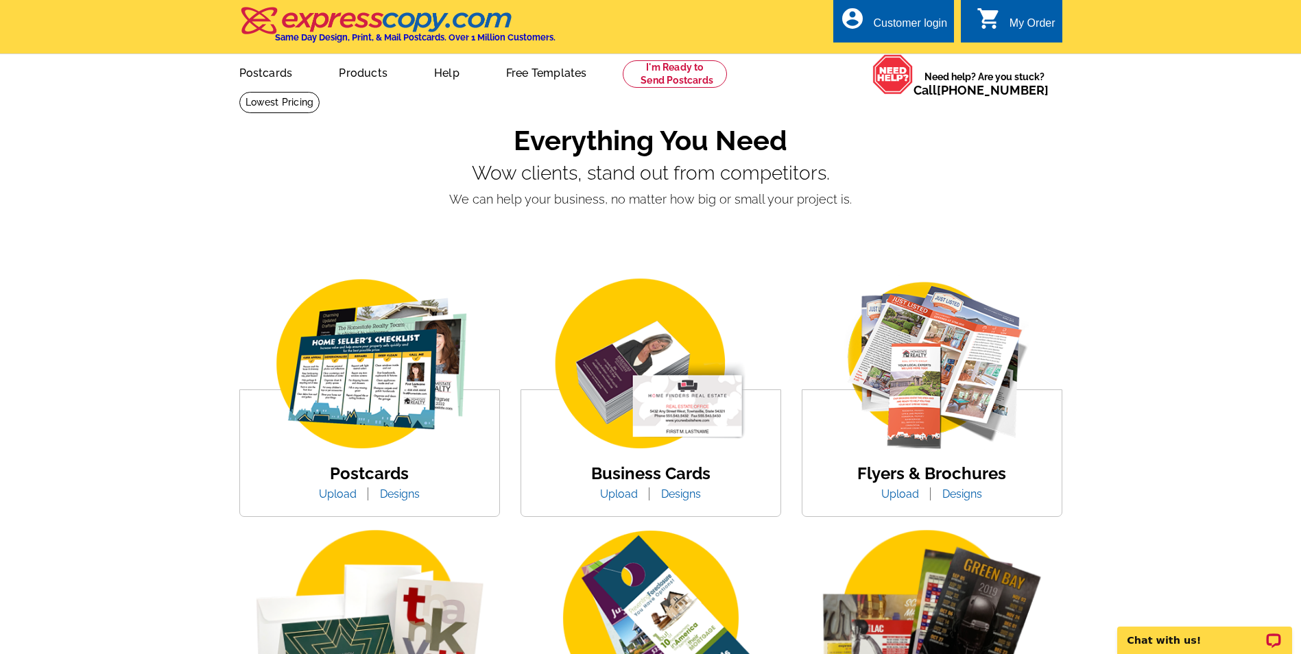
click at [901, 420] on img at bounding box center [931, 365] width 233 height 180
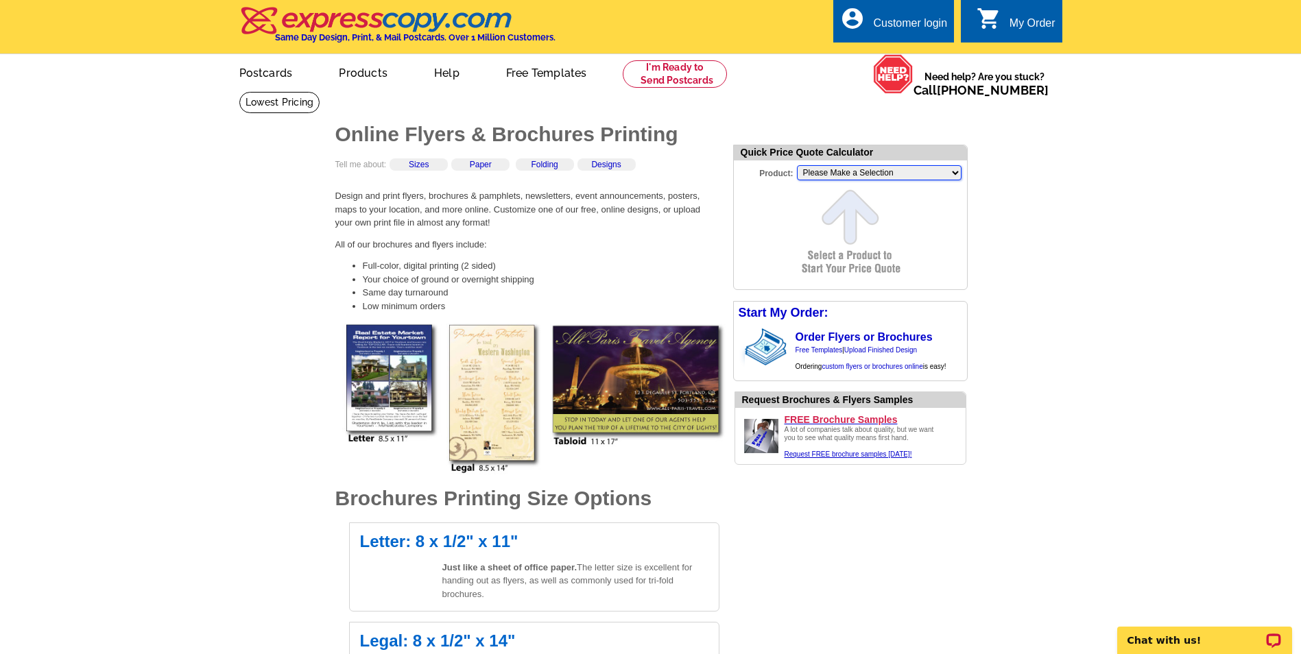
click at [955, 173] on select "Please Make a Selection Jumbo Postcard (5.5" x 8.5") Regular Postcard (4.25" x …" at bounding box center [879, 172] width 165 height 15
select select "2"
click at [797, 167] on select "Please Make a Selection Jumbo Postcard (5.5" x 8.5") Regular Postcard (4.25" x …" at bounding box center [879, 172] width 165 height 15
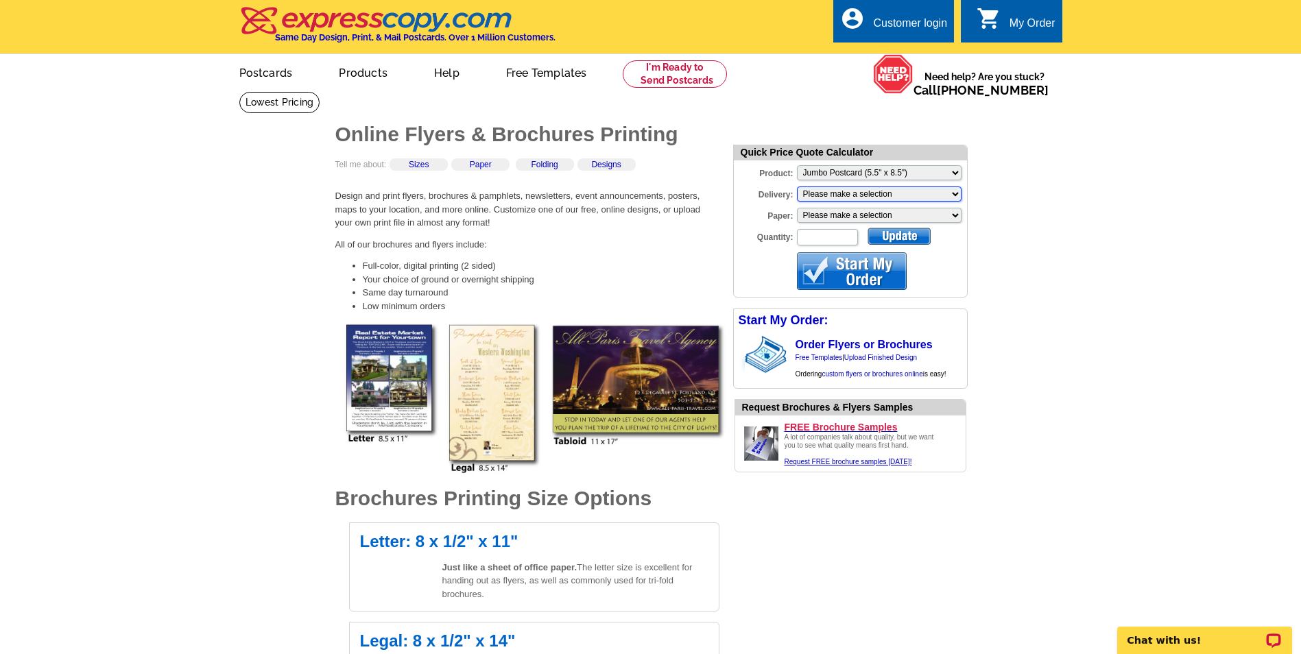
click at [952, 195] on select "Please make a selection Print + Address+USPS First Class Print-Only+Shipped To …" at bounding box center [879, 194] width 165 height 15
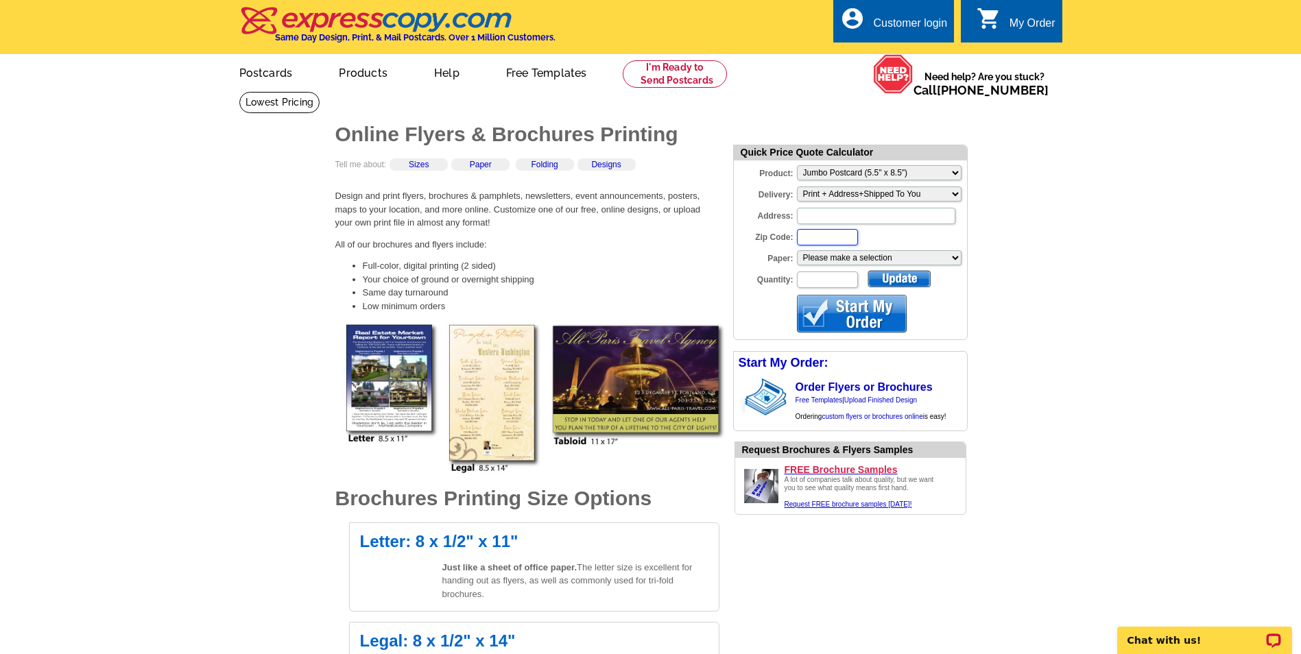
click at [846, 242] on input "Zip Code:" at bounding box center [827, 237] width 61 height 16
type input "12401"
click at [953, 256] on select "Please make a selection Recyclable Board Uncoated Heavy Card Stock" at bounding box center [879, 257] width 165 height 15
select select "3"
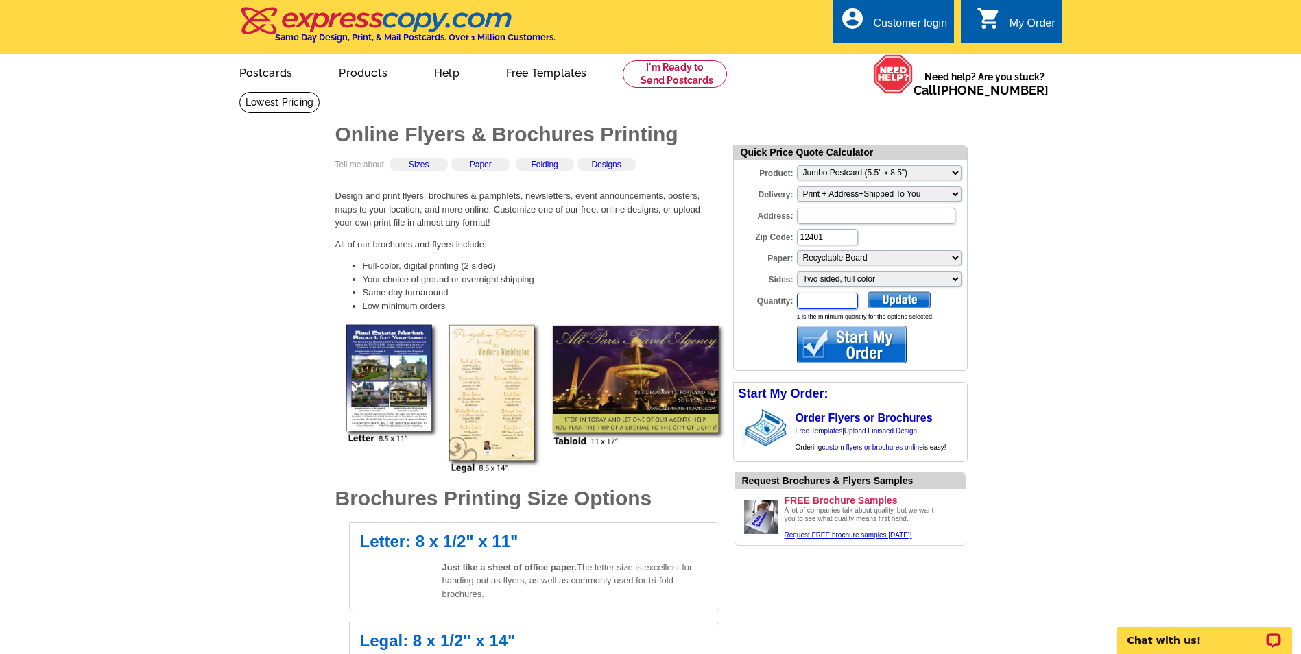
click at [820, 298] on input "Quantity:" at bounding box center [827, 301] width 61 height 16
type input "2"
type input "1000"
click at [903, 302] on div at bounding box center [899, 299] width 63 height 17
